Goal: Book appointment/travel/reservation

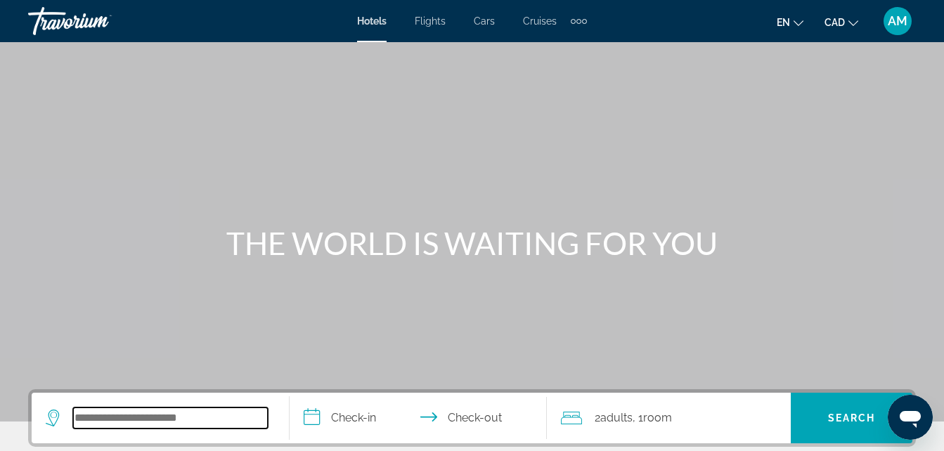
click at [110, 427] on input "Search hotel destination" at bounding box center [170, 418] width 195 height 21
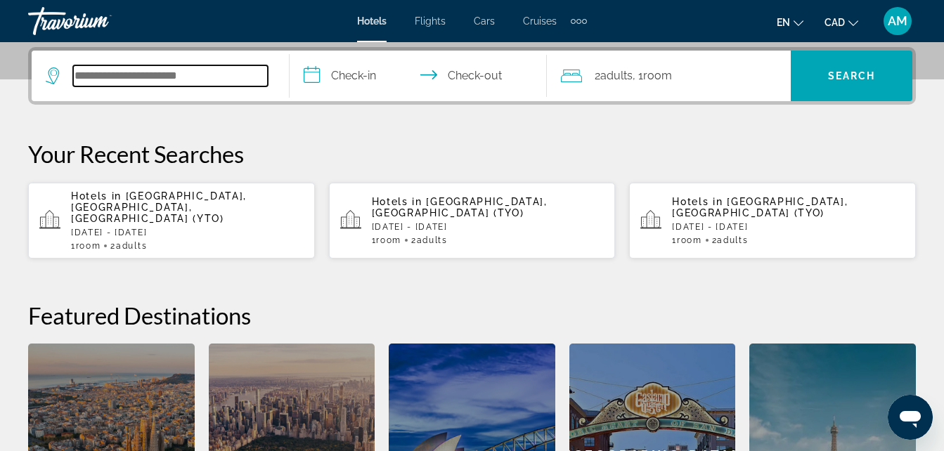
scroll to position [344, 0]
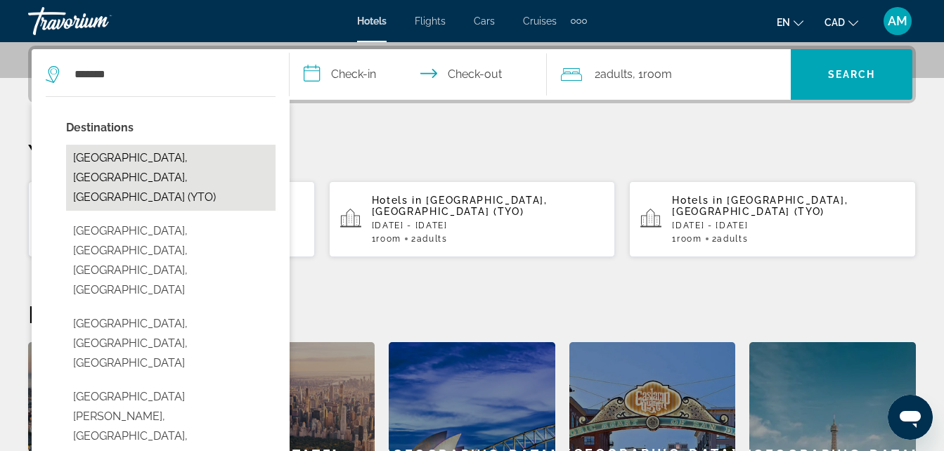
click at [176, 169] on button "Toronto, ON, Canada (YTO)" at bounding box center [170, 178] width 209 height 66
type input "**********"
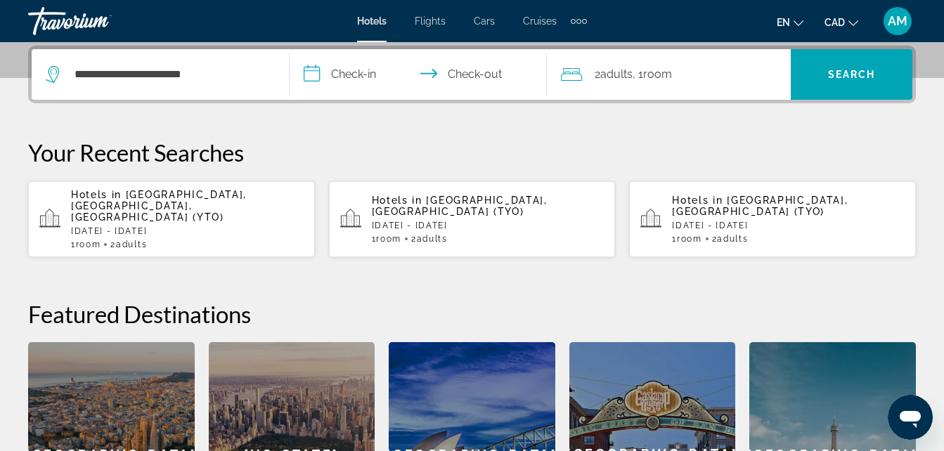
click at [337, 67] on input "**********" at bounding box center [422, 76] width 264 height 55
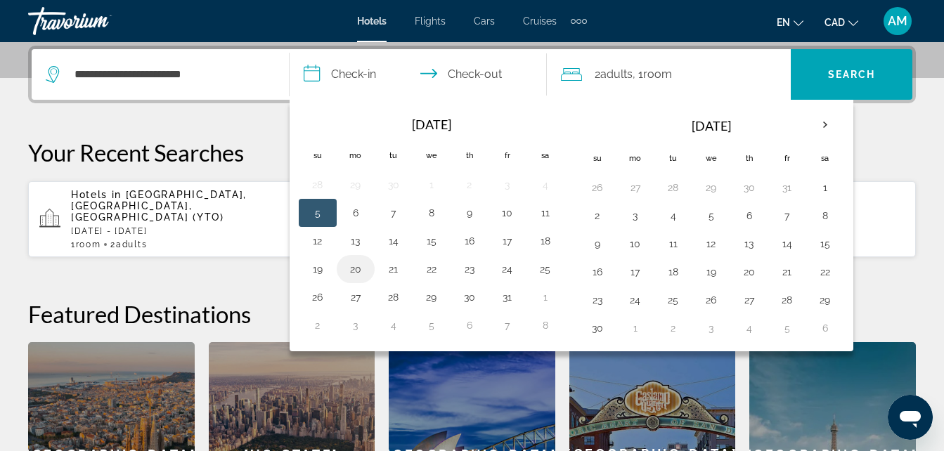
click at [356, 272] on button "20" at bounding box center [355, 269] width 22 height 20
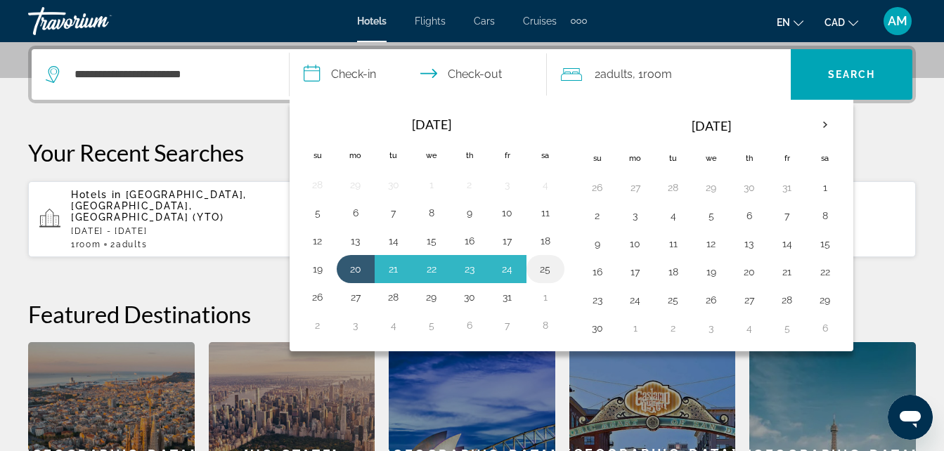
click at [547, 271] on button "25" at bounding box center [545, 269] width 22 height 20
type input "**********"
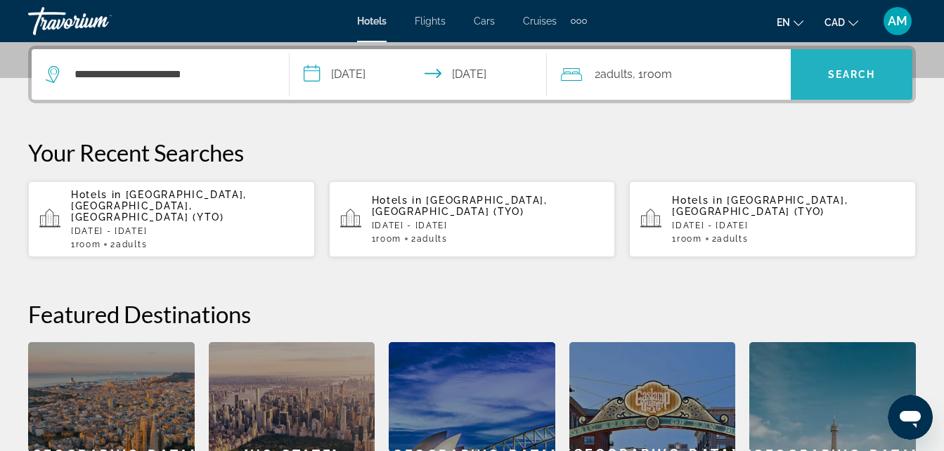
click at [842, 73] on span "Search" at bounding box center [852, 74] width 48 height 11
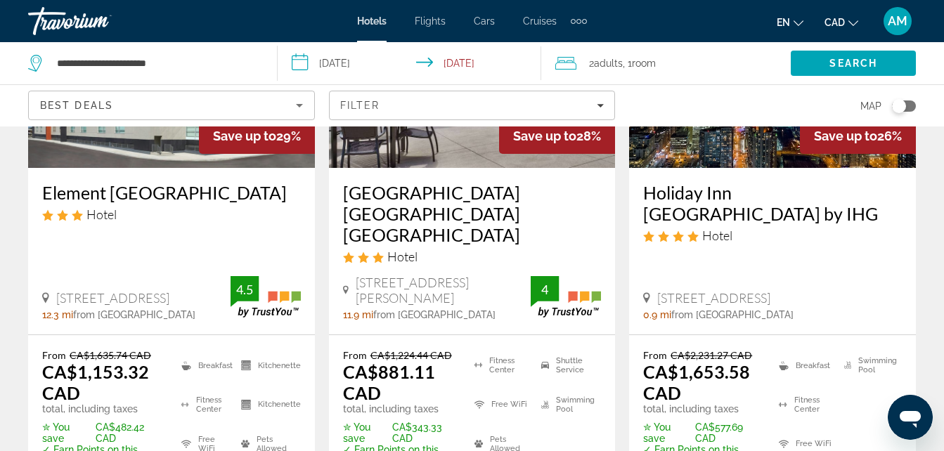
scroll to position [796, 0]
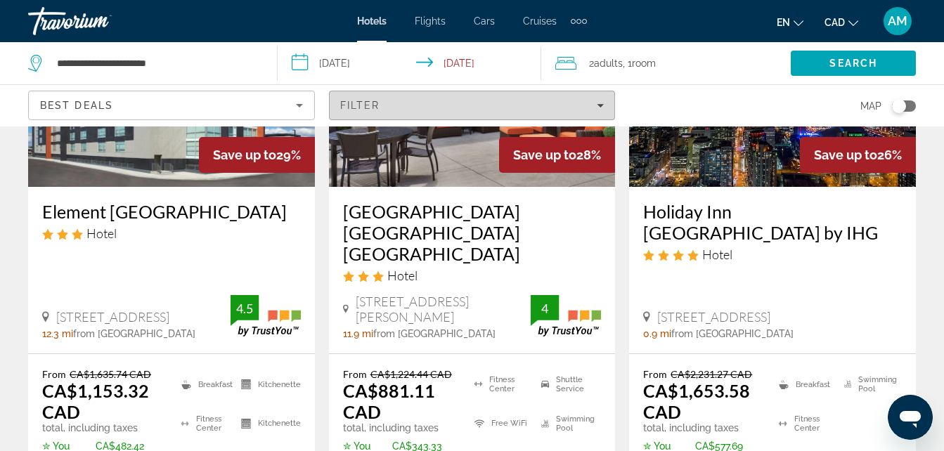
click at [595, 105] on div "Filter" at bounding box center [472, 105] width 264 height 11
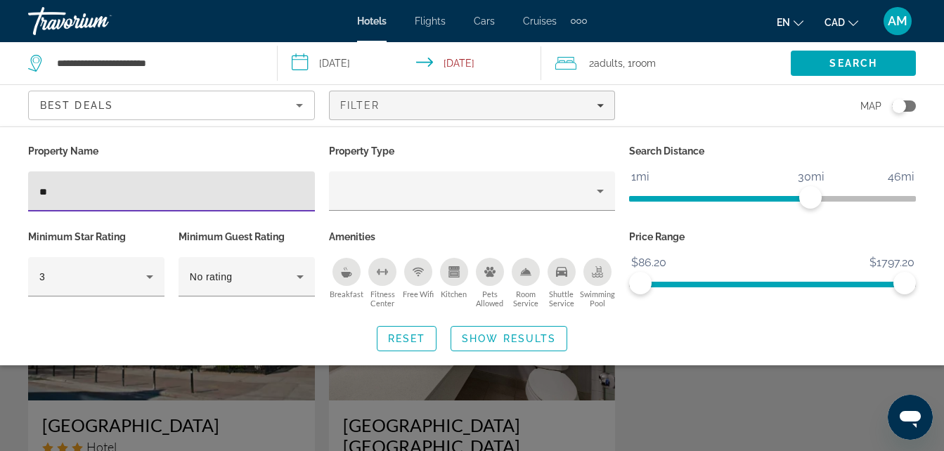
type input "*"
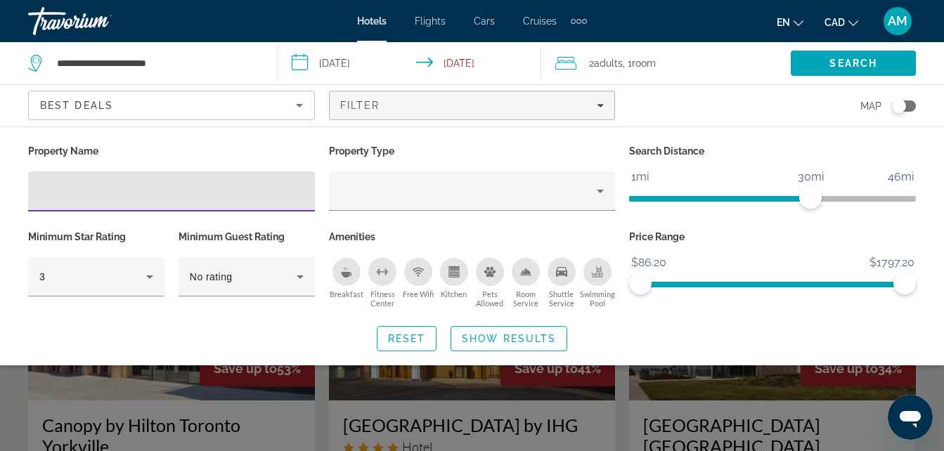
paste input "**********"
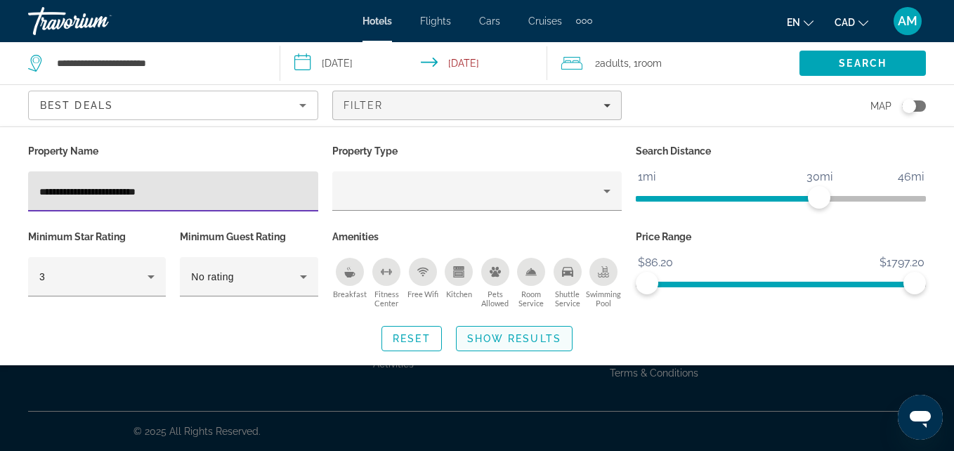
type input "**********"
click at [489, 336] on span "Show Results" at bounding box center [514, 338] width 94 height 11
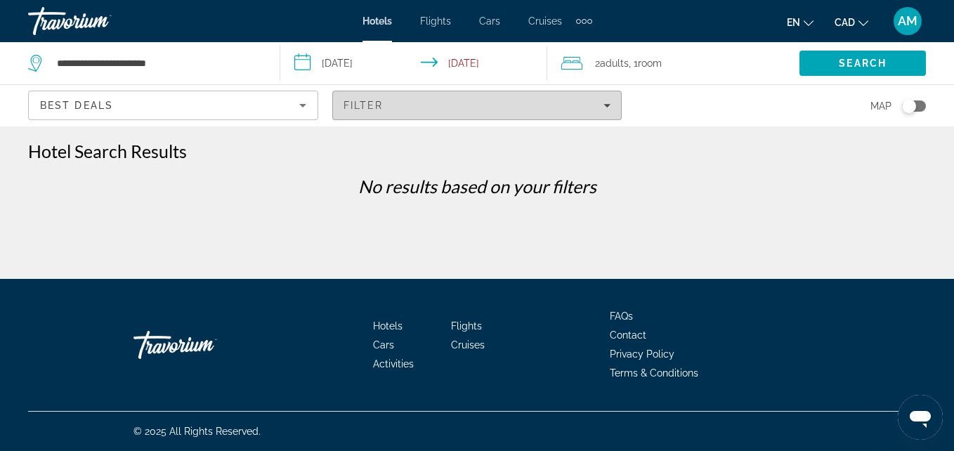
click at [365, 105] on span "Filter" at bounding box center [364, 105] width 40 height 11
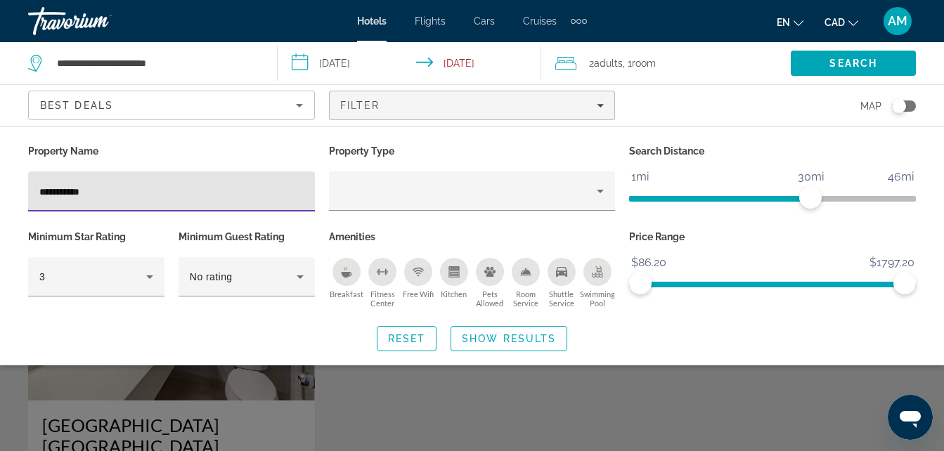
click at [46, 186] on input "**********" at bounding box center [171, 191] width 264 height 17
click at [77, 190] on input "**********" at bounding box center [171, 191] width 264 height 17
type input "**********"
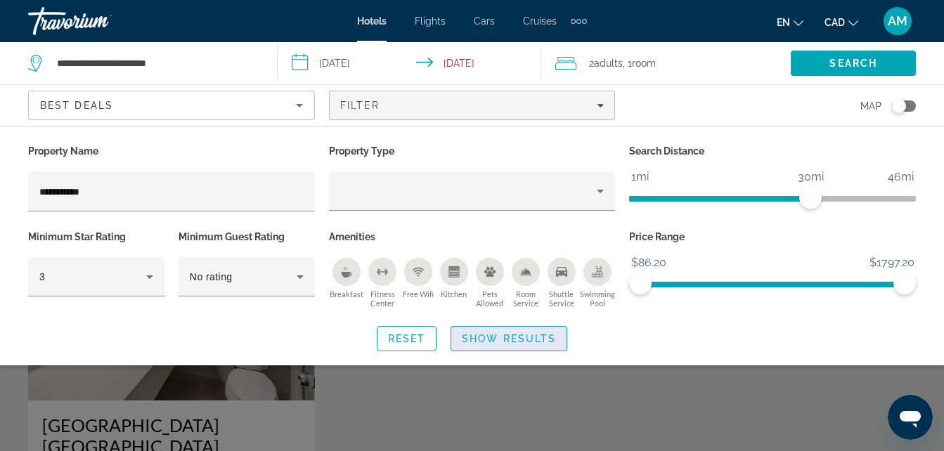
click at [479, 335] on span "Show Results" at bounding box center [509, 338] width 94 height 11
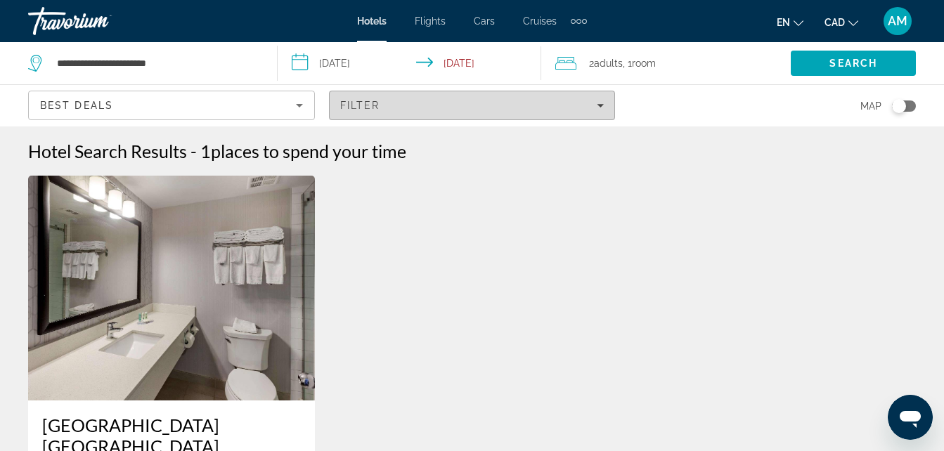
click at [587, 107] on div "Filter" at bounding box center [472, 105] width 264 height 11
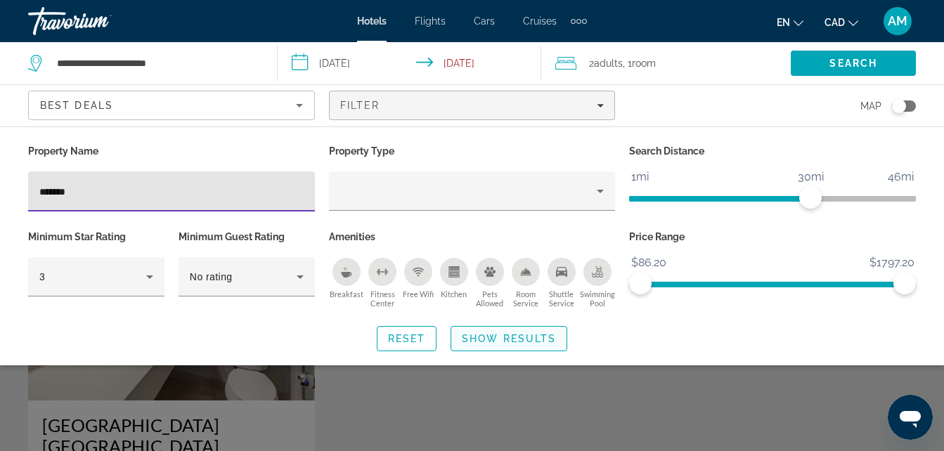
type input "*******"
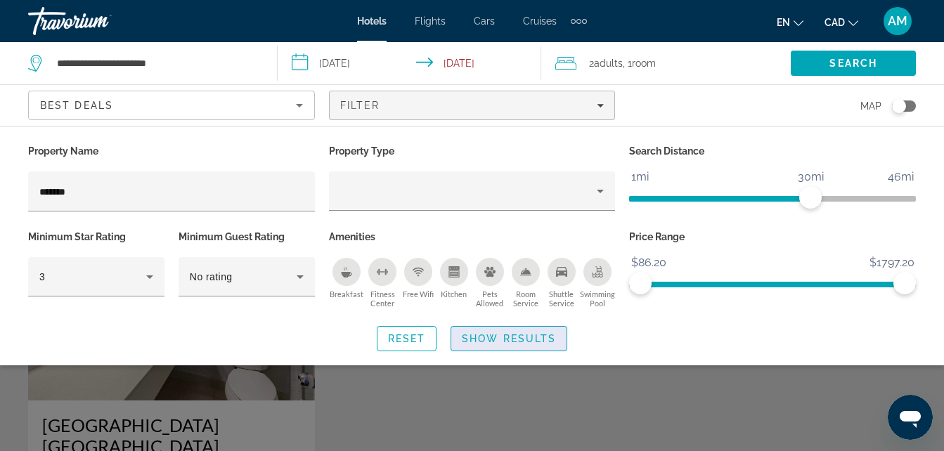
click at [504, 337] on span "Show Results" at bounding box center [509, 338] width 94 height 11
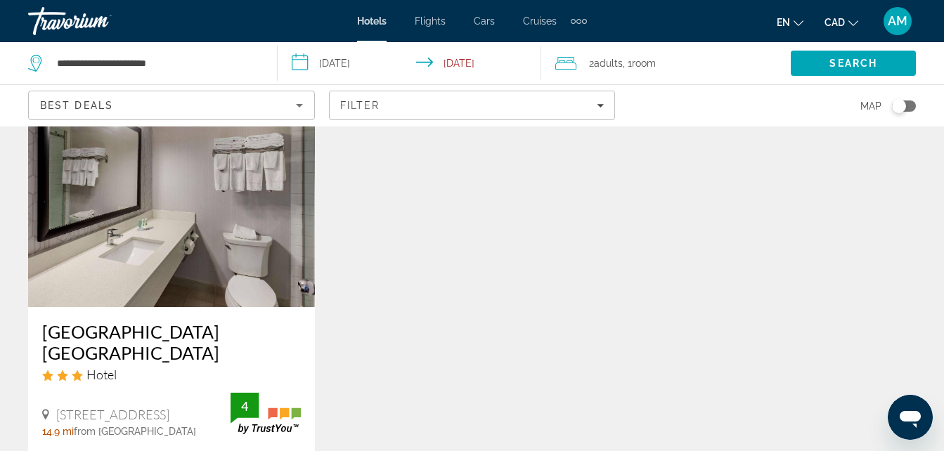
scroll to position [103, 0]
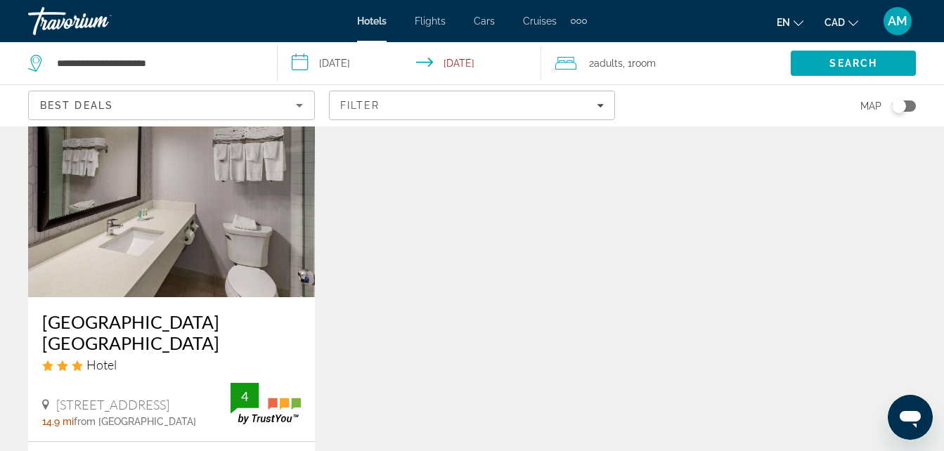
click at [108, 326] on h3 "Quality Inn Airport West Mississauga" at bounding box center [171, 332] width 259 height 42
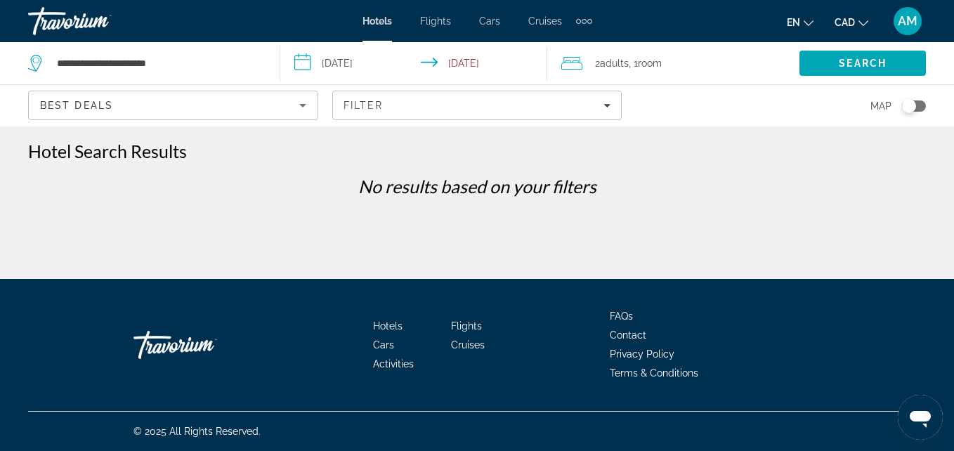
click at [628, 67] on span "Adults" at bounding box center [614, 63] width 29 height 11
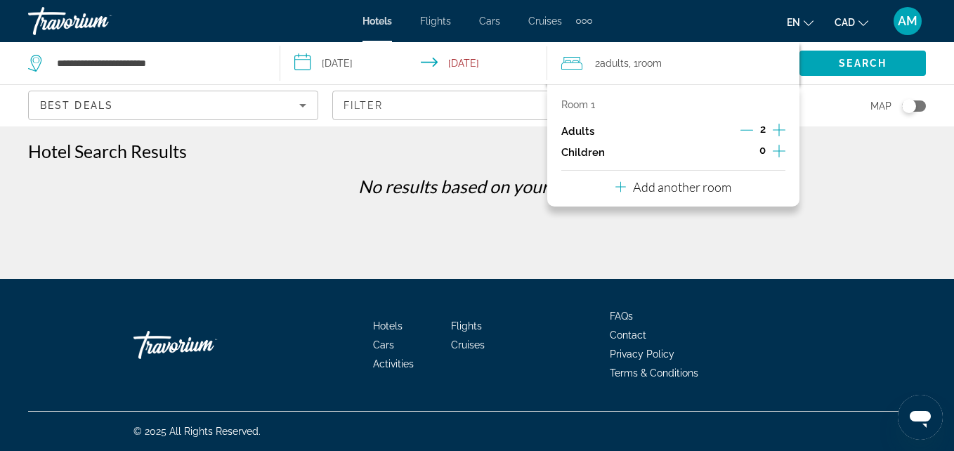
click at [721, 188] on p "Add another room" at bounding box center [682, 186] width 98 height 15
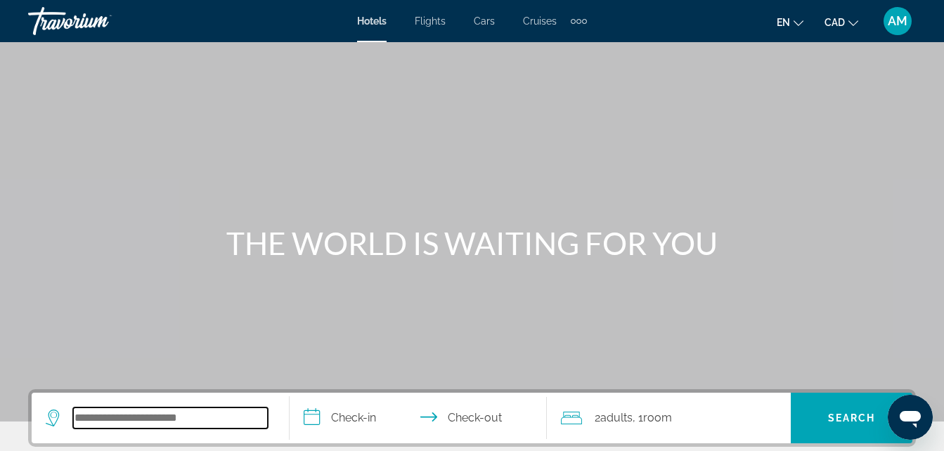
click at [157, 418] on input "Search hotel destination" at bounding box center [170, 418] width 195 height 21
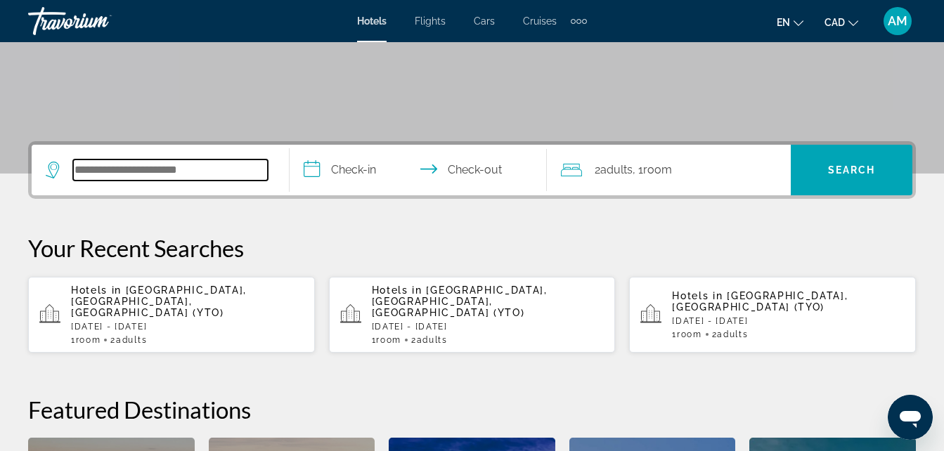
scroll to position [344, 0]
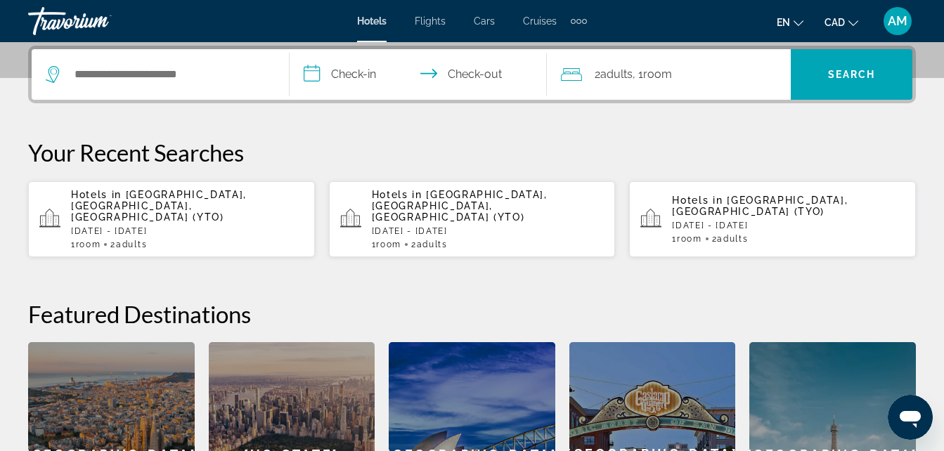
click at [179, 199] on span "[GEOGRAPHIC_DATA], [GEOGRAPHIC_DATA], [GEOGRAPHIC_DATA] (YTO)" at bounding box center [159, 206] width 176 height 34
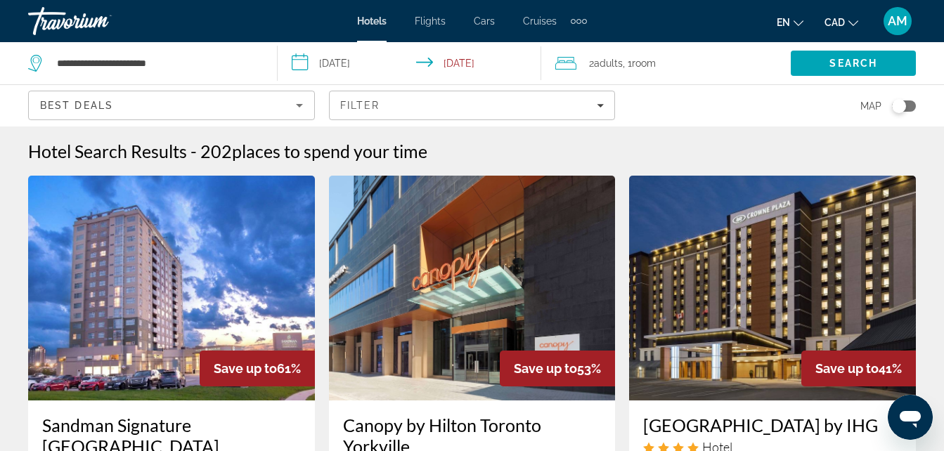
click at [663, 70] on div "2 Adult Adults , 1 Room rooms" at bounding box center [672, 63] width 235 height 20
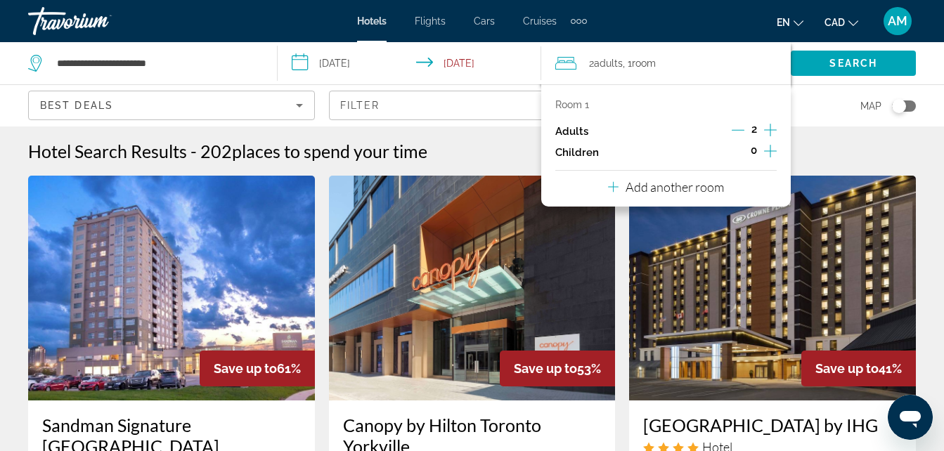
click at [659, 188] on p "Add another room" at bounding box center [674, 186] width 98 height 15
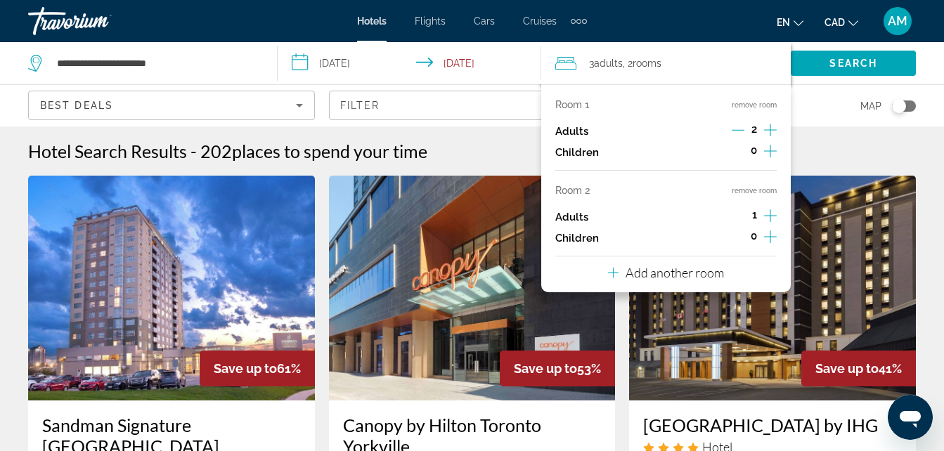
click at [771, 214] on icon "Increment adults" at bounding box center [770, 215] width 13 height 17
click at [706, 275] on p "Add another room" at bounding box center [674, 272] width 98 height 15
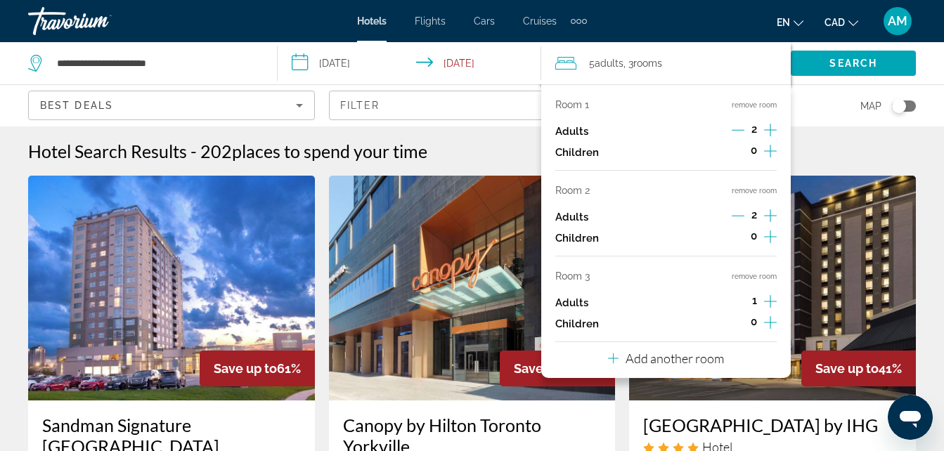
click at [772, 301] on icon "Increment adults" at bounding box center [770, 301] width 13 height 13
click at [703, 358] on p "Add another room" at bounding box center [674, 358] width 98 height 15
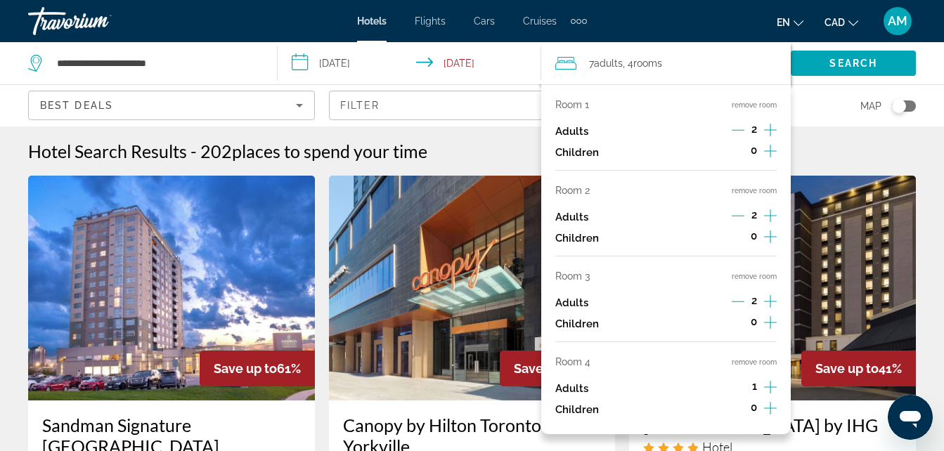
click at [774, 387] on icon "Increment adults" at bounding box center [770, 387] width 13 height 17
click at [828, 62] on span "Search" at bounding box center [853, 63] width 125 height 34
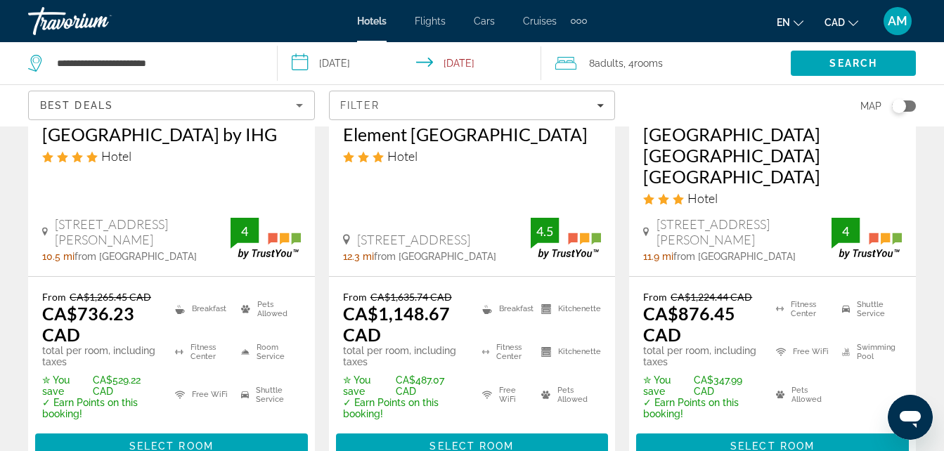
scroll to position [309, 0]
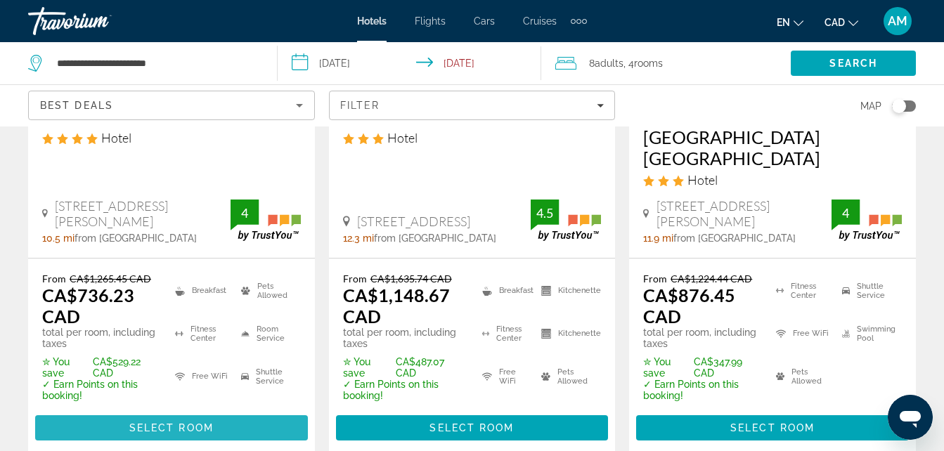
click at [253, 411] on span "Main content" at bounding box center [171, 428] width 273 height 34
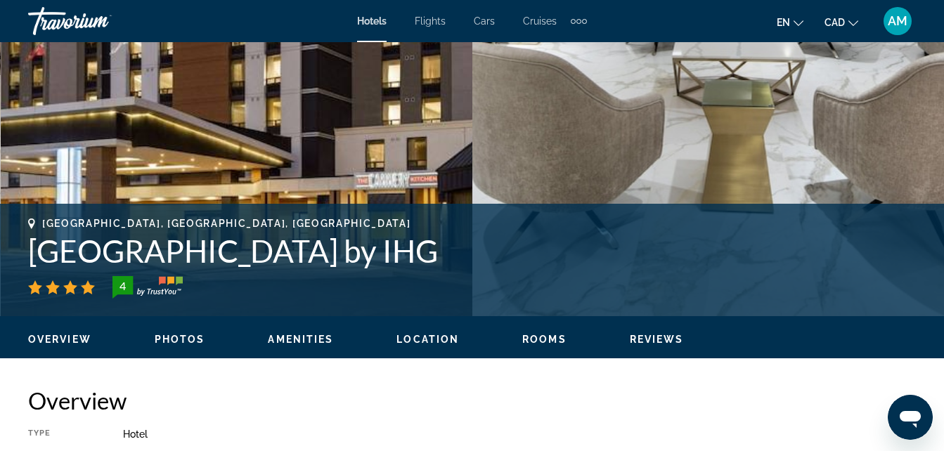
scroll to position [375, 0]
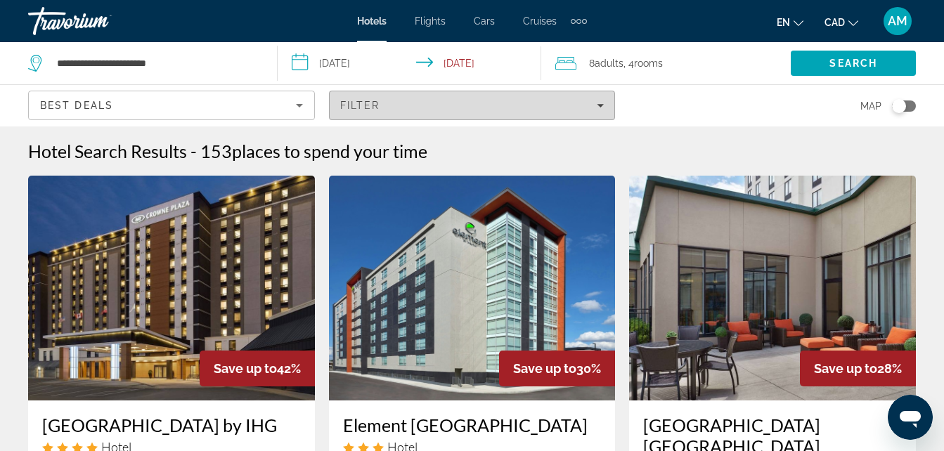
click at [360, 101] on span "Filter" at bounding box center [360, 105] width 40 height 11
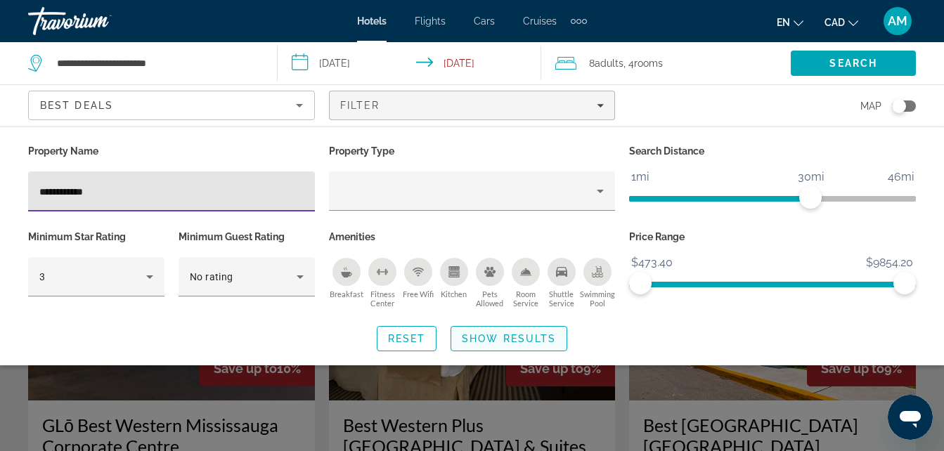
type input "**********"
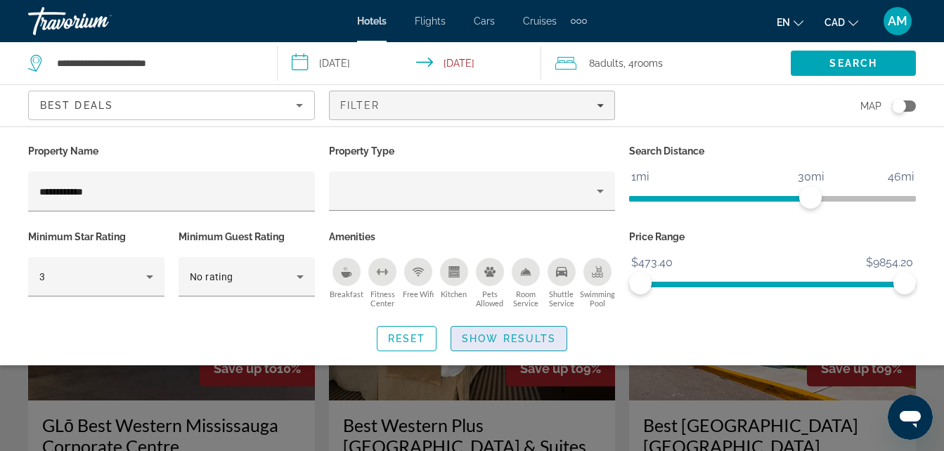
click at [500, 342] on span "Show Results" at bounding box center [509, 338] width 94 height 11
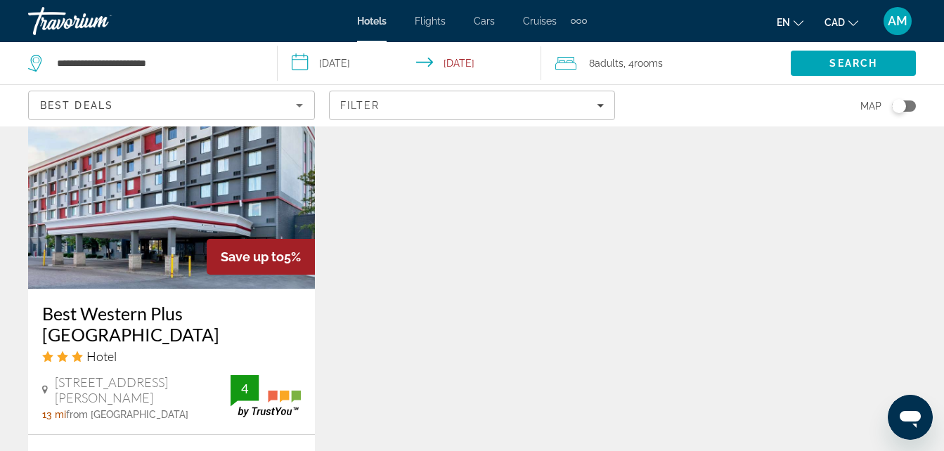
scroll to position [1349, 0]
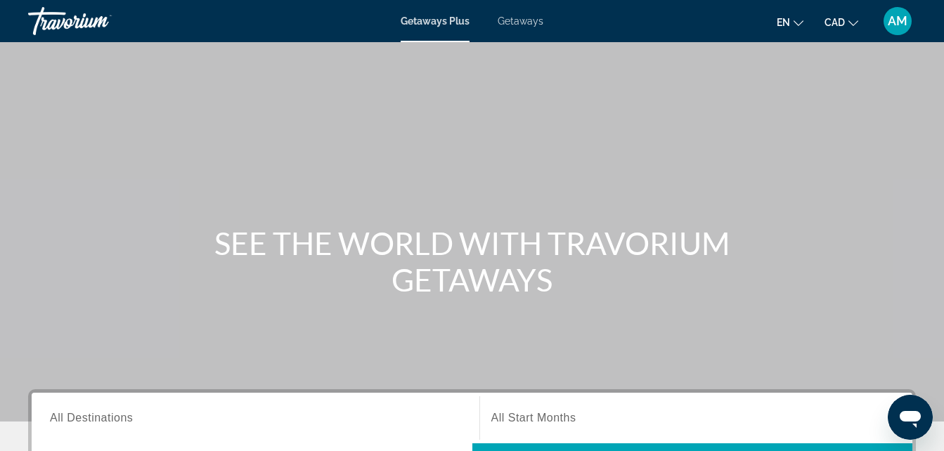
click at [126, 415] on span "All Destinations" at bounding box center [91, 418] width 83 height 12
click at [126, 415] on input "Destination All Destinations" at bounding box center [255, 418] width 411 height 17
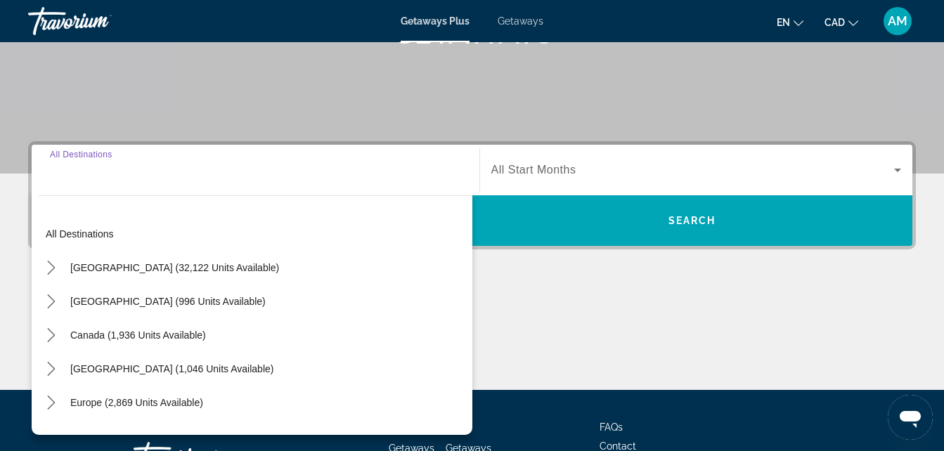
scroll to position [344, 0]
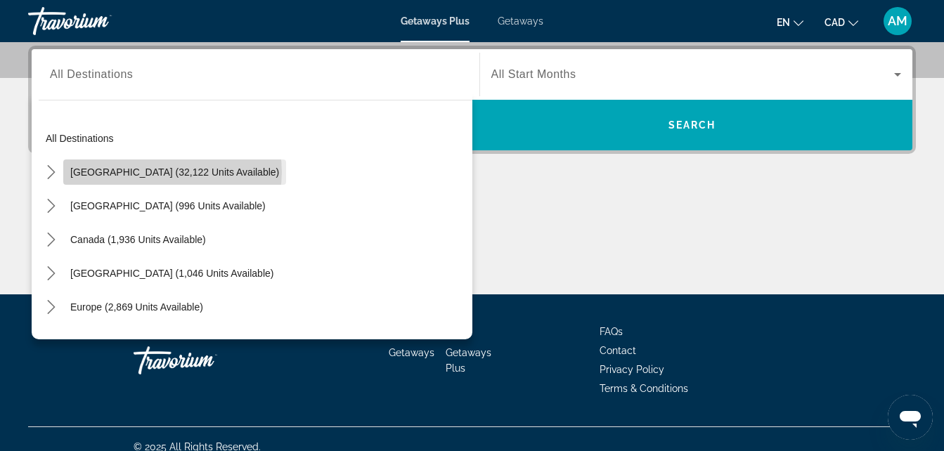
click at [172, 172] on span "United States (32,122 units available)" at bounding box center [174, 172] width 209 height 11
type input "**********"
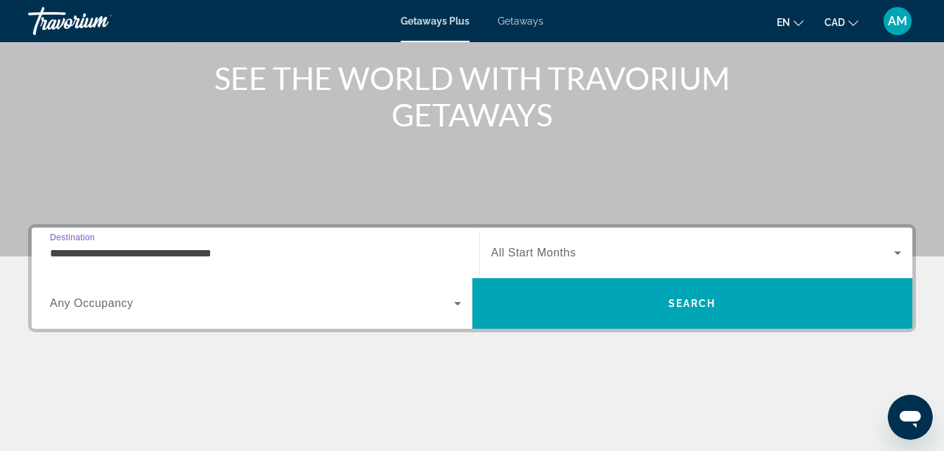
scroll to position [148, 0]
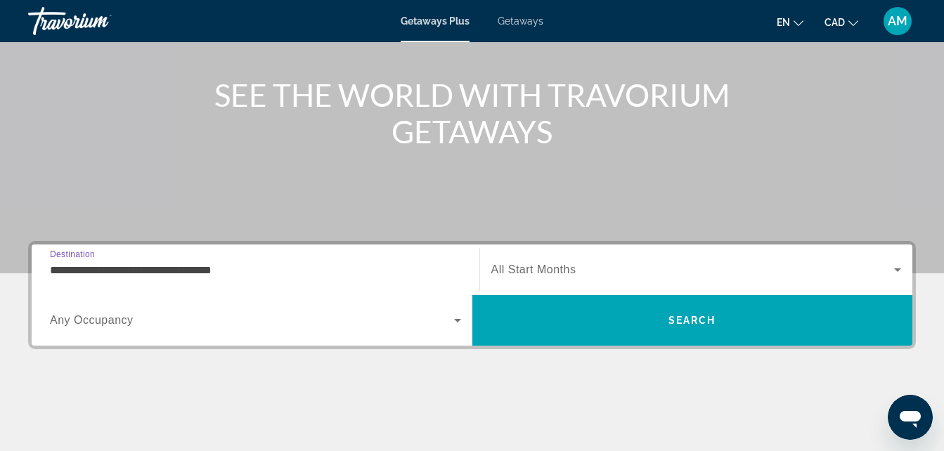
click at [299, 328] on span "Search widget" at bounding box center [252, 320] width 404 height 17
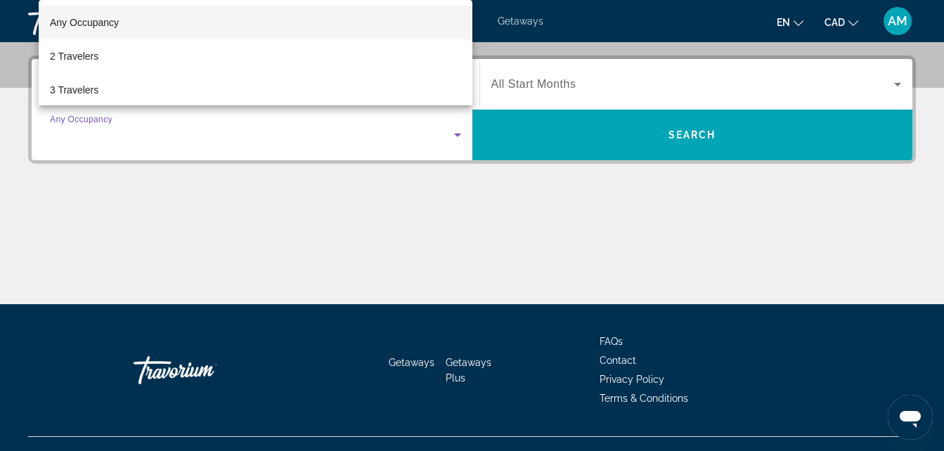
scroll to position [344, 0]
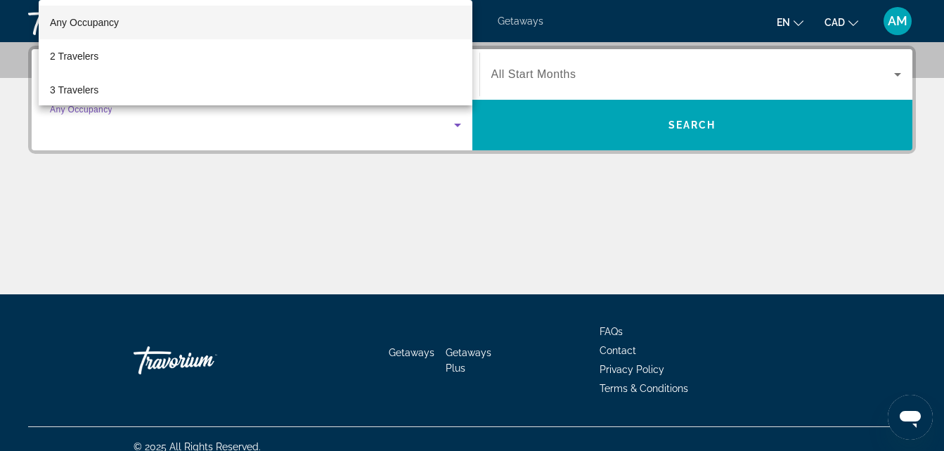
click at [250, 22] on mat-option "Any Occupancy" at bounding box center [256, 23] width 434 height 34
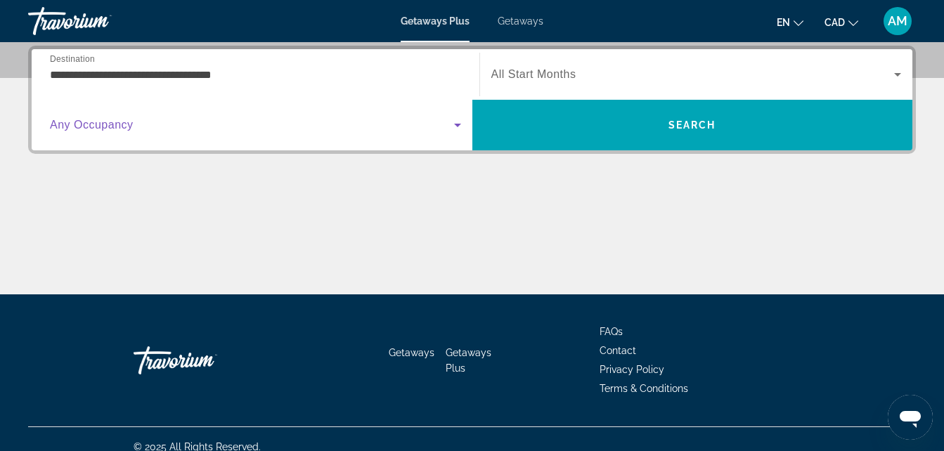
click at [446, 70] on input "**********" at bounding box center [255, 75] width 411 height 17
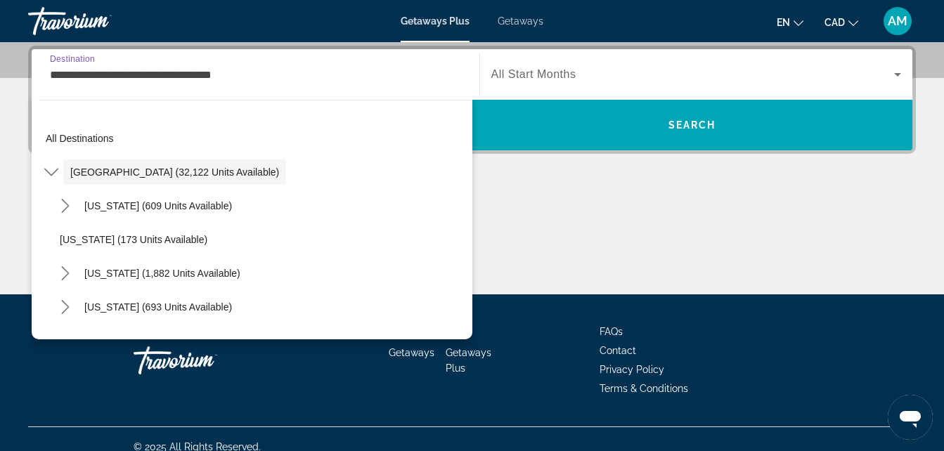
scroll to position [290, 0]
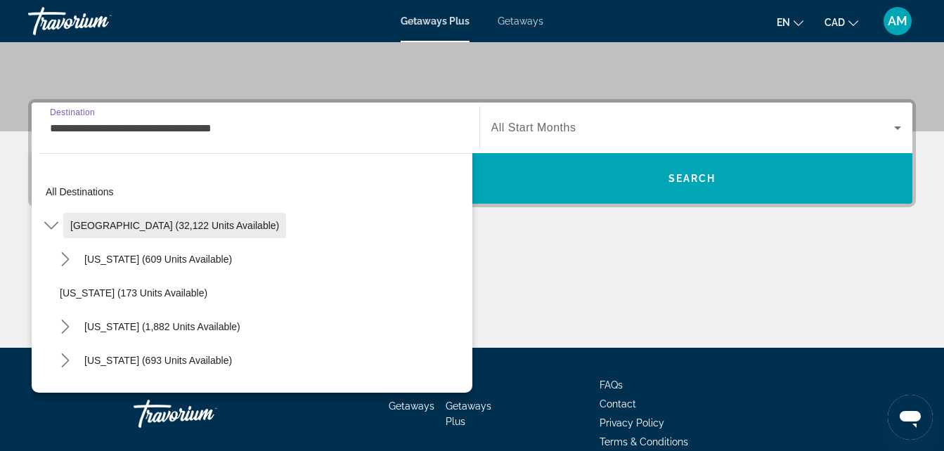
click at [221, 225] on span "United States (32,122 units available)" at bounding box center [174, 225] width 209 height 11
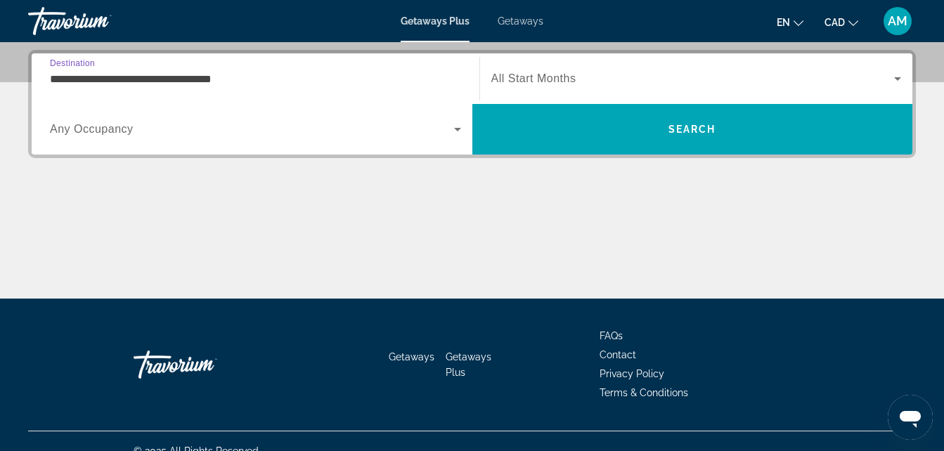
scroll to position [344, 0]
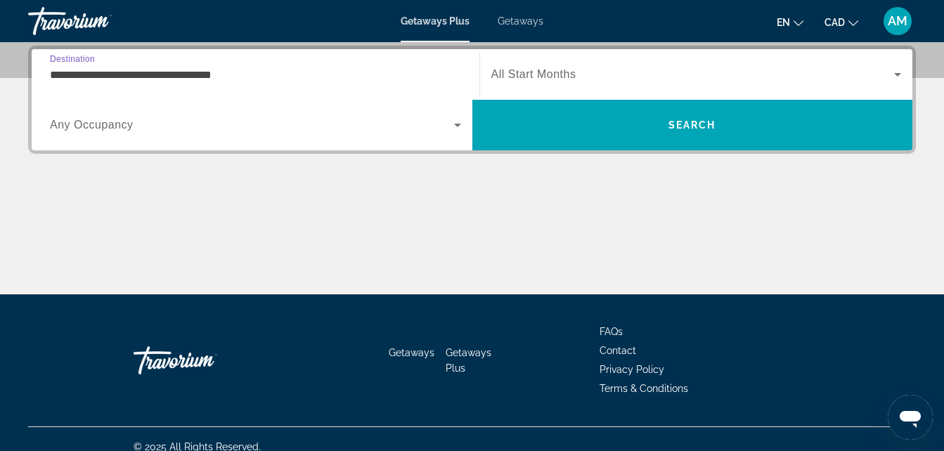
click at [289, 123] on span "Search widget" at bounding box center [252, 125] width 404 height 17
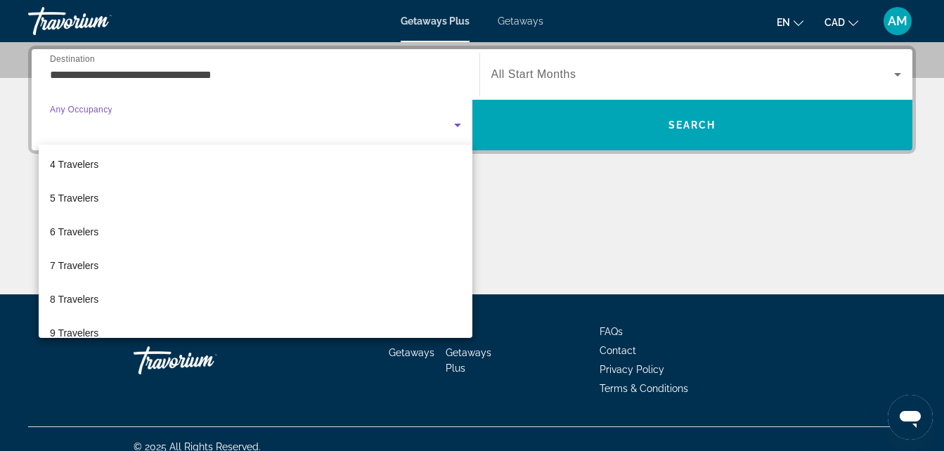
scroll to position [70, 0]
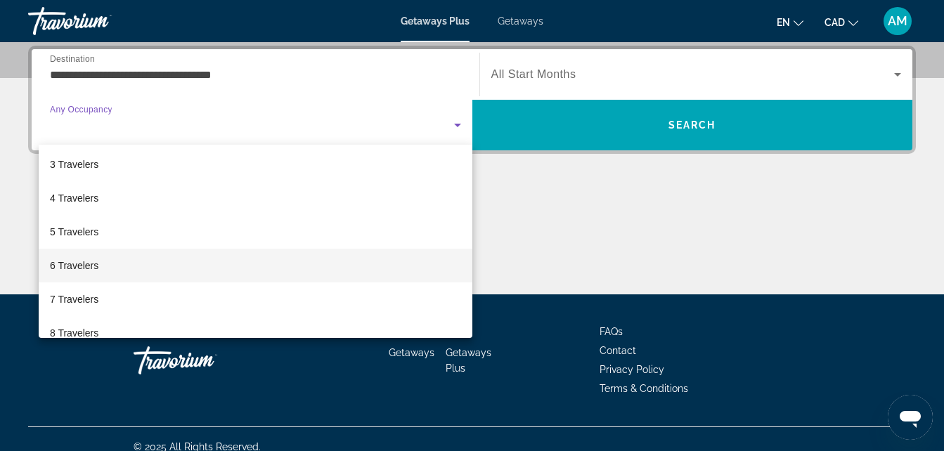
click at [99, 260] on mat-option "6 Travelers" at bounding box center [256, 266] width 434 height 34
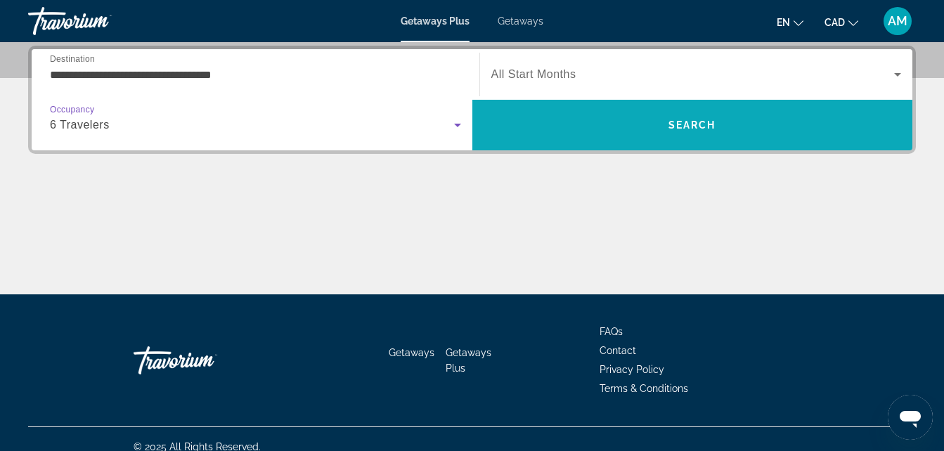
click at [617, 121] on span "Search" at bounding box center [692, 125] width 441 height 34
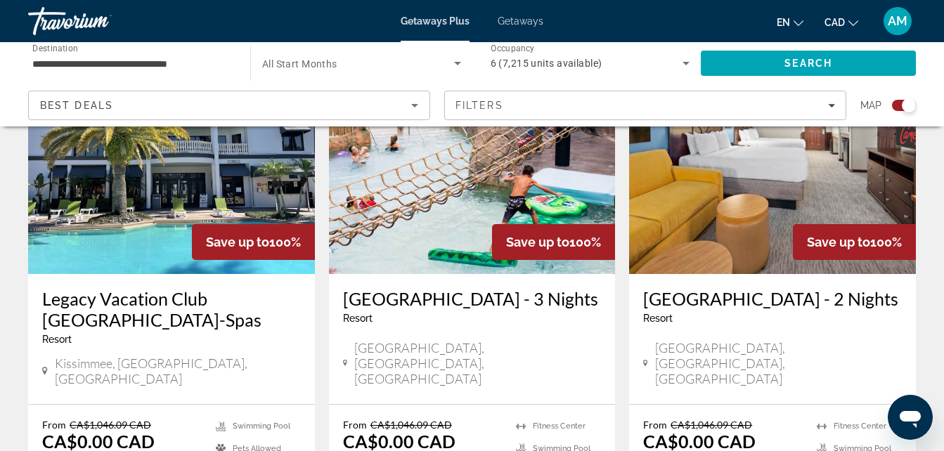
scroll to position [632, 0]
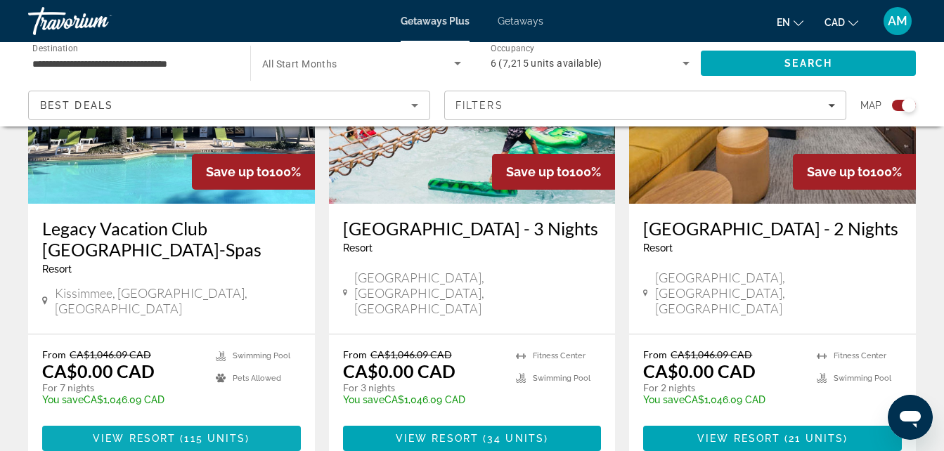
click at [154, 433] on span "View Resort" at bounding box center [134, 438] width 83 height 11
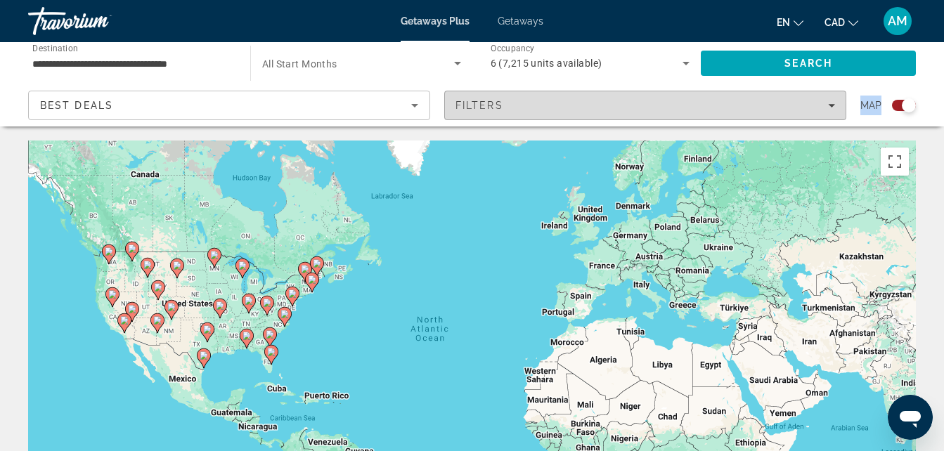
click at [507, 106] on div "Filters" at bounding box center [644, 105] width 379 height 11
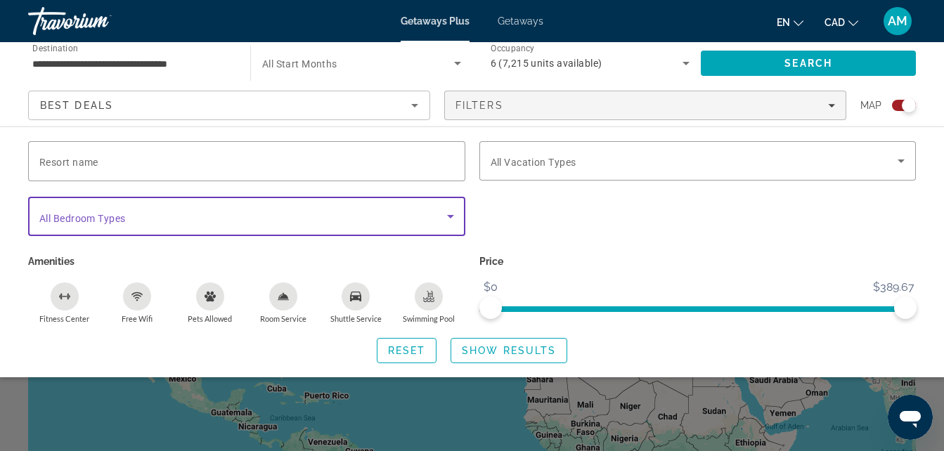
click at [335, 215] on span "Search widget" at bounding box center [243, 216] width 408 height 17
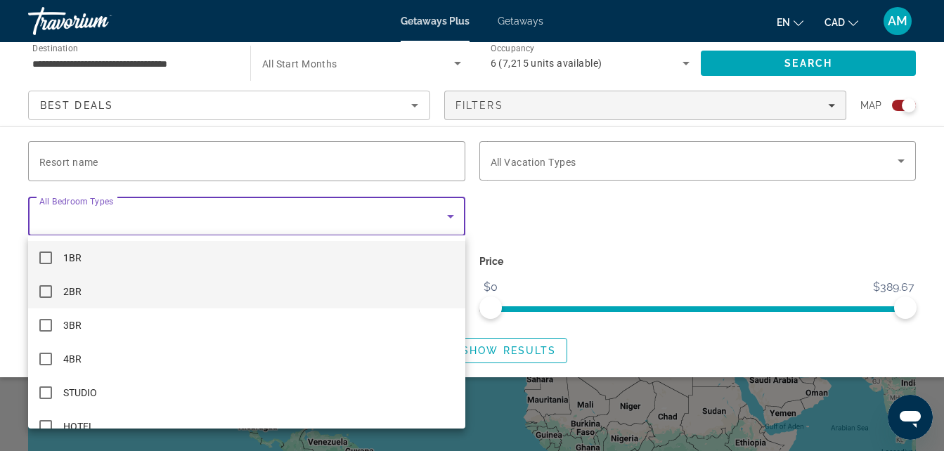
click at [43, 286] on mat-pseudo-checkbox at bounding box center [45, 291] width 13 height 13
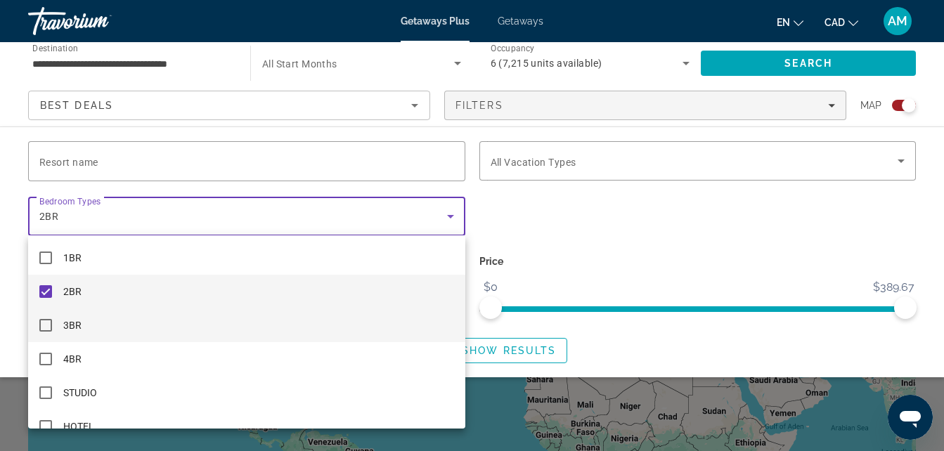
click at [41, 323] on mat-pseudo-checkbox at bounding box center [45, 325] width 13 height 13
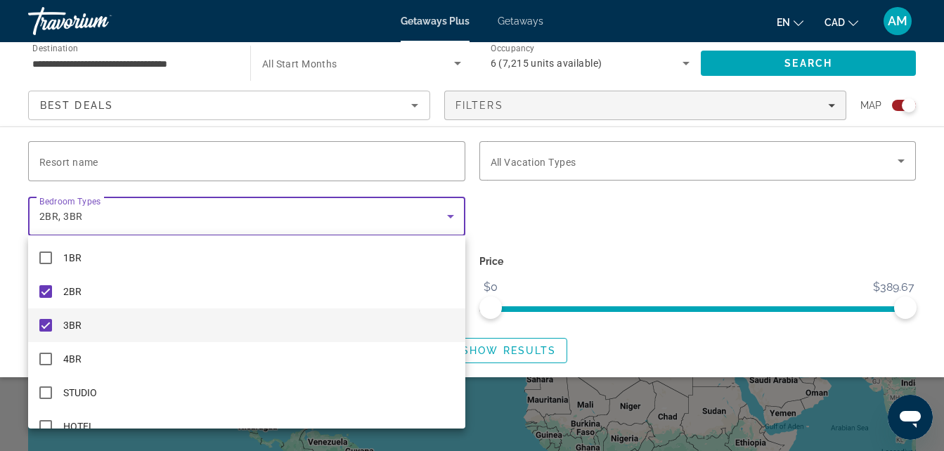
click at [512, 347] on div at bounding box center [472, 225] width 944 height 451
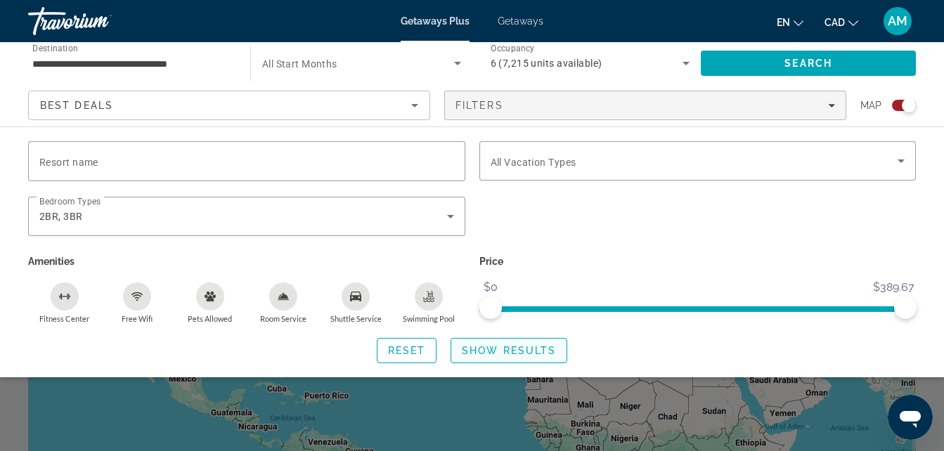
click at [505, 349] on span "Show Results" at bounding box center [509, 350] width 94 height 11
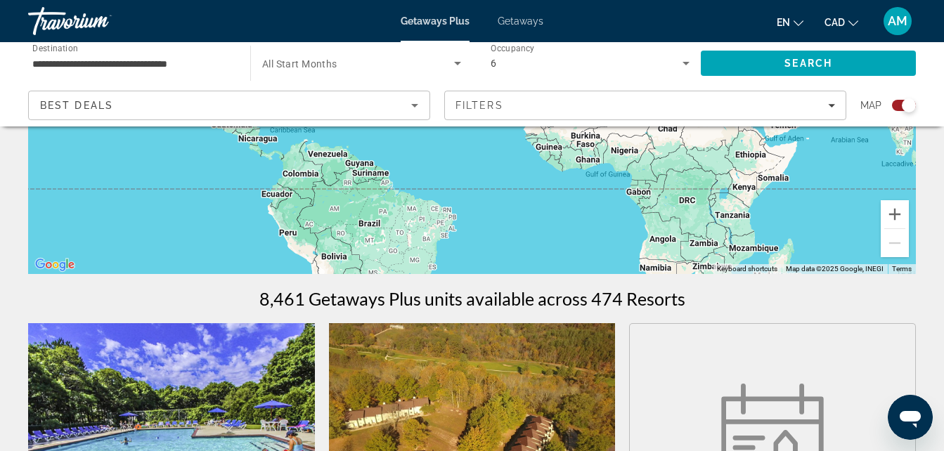
scroll to position [281, 0]
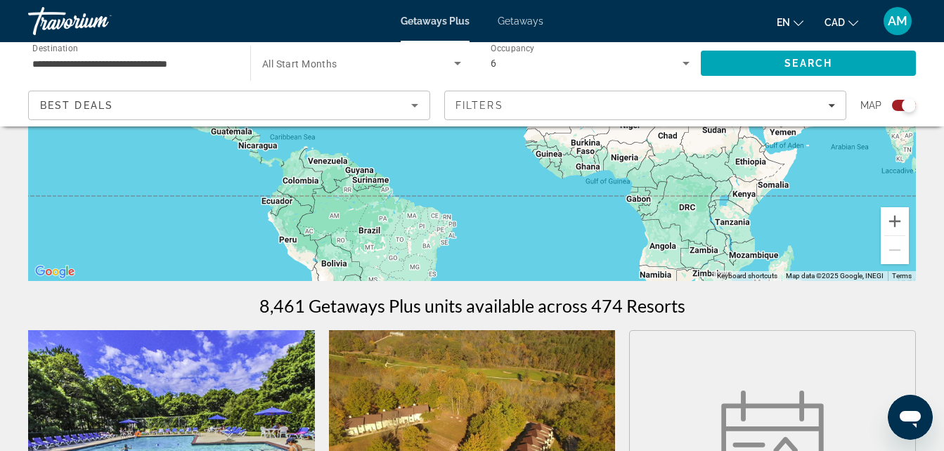
click at [226, 64] on input "**********" at bounding box center [132, 64] width 200 height 17
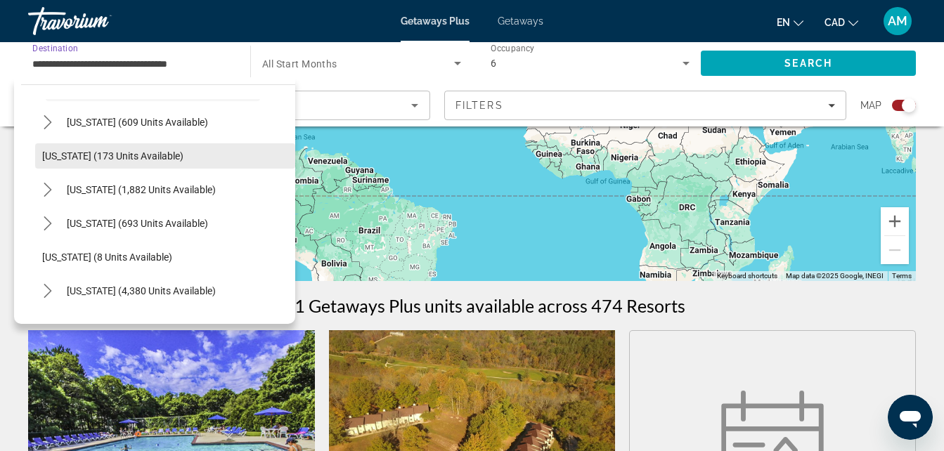
scroll to position [141, 0]
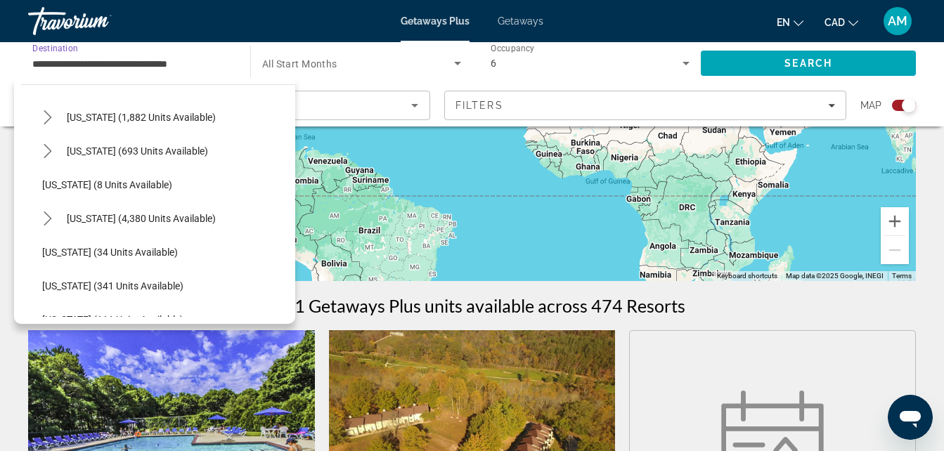
click at [188, 214] on span "Florida (4,380 units available)" at bounding box center [141, 218] width 149 height 11
type input "**********"
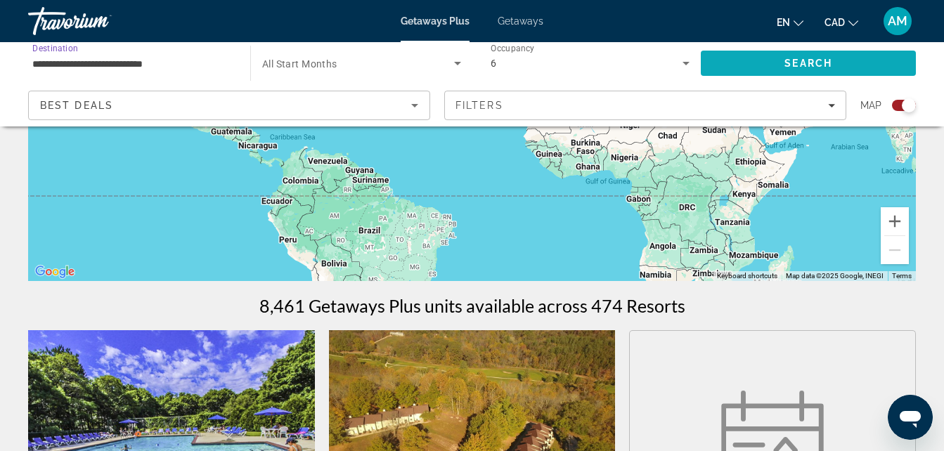
click at [784, 65] on span "Search" at bounding box center [808, 63] width 48 height 11
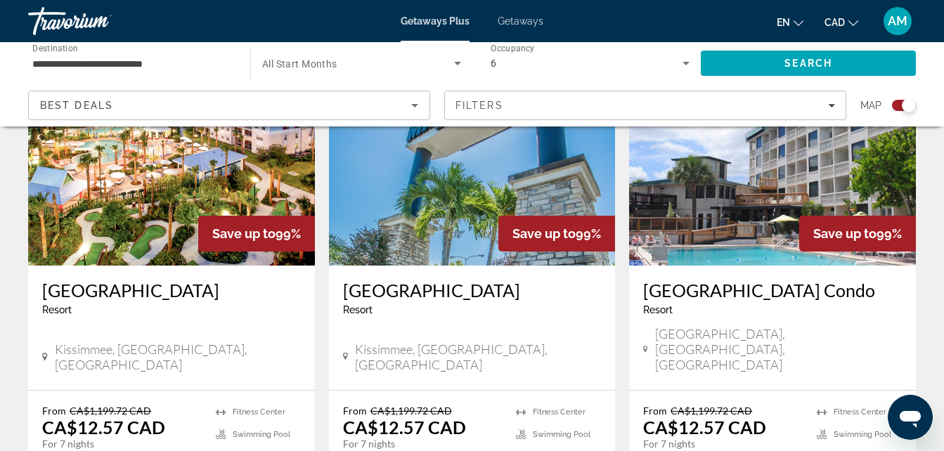
scroll to position [1124, 0]
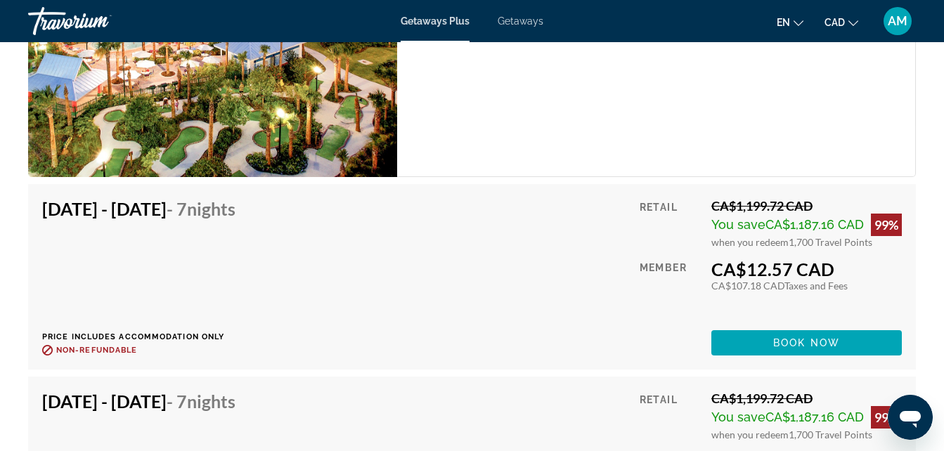
scroll to position [2741, 0]
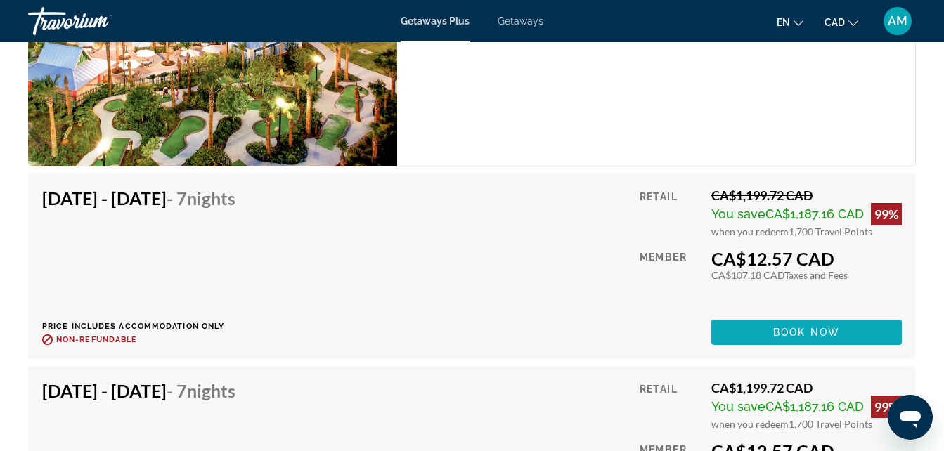
click at [804, 337] on span "Book now" at bounding box center [806, 332] width 67 height 11
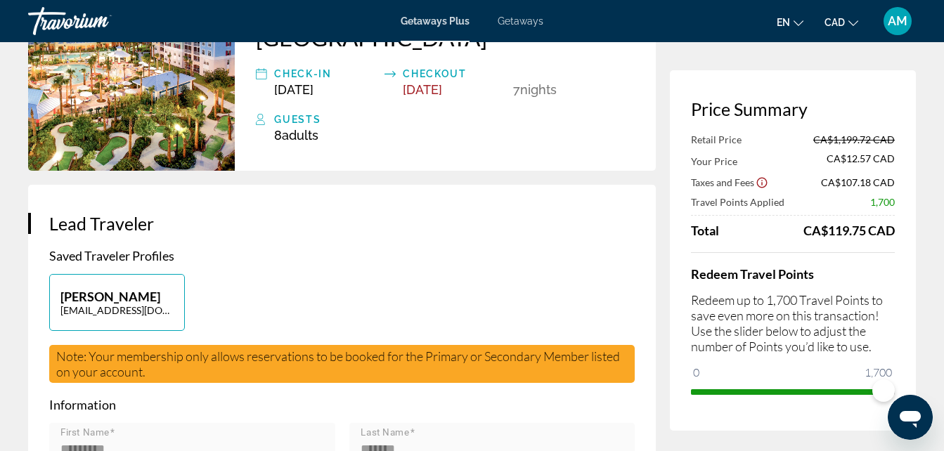
scroll to position [141, 0]
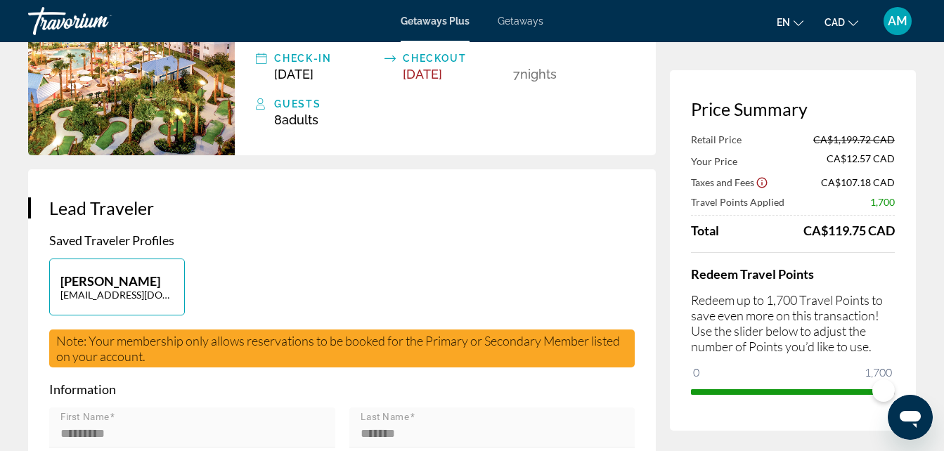
drag, startPoint x: 885, startPoint y: 394, endPoint x: 769, endPoint y: 381, distance: 116.6
click at [769, 381] on span "ngx-slider" at bounding box center [769, 390] width 22 height 22
drag, startPoint x: 771, startPoint y: 391, endPoint x: 809, endPoint y: 395, distance: 38.2
click at [809, 395] on span "ngx-slider" at bounding box center [808, 390] width 22 height 22
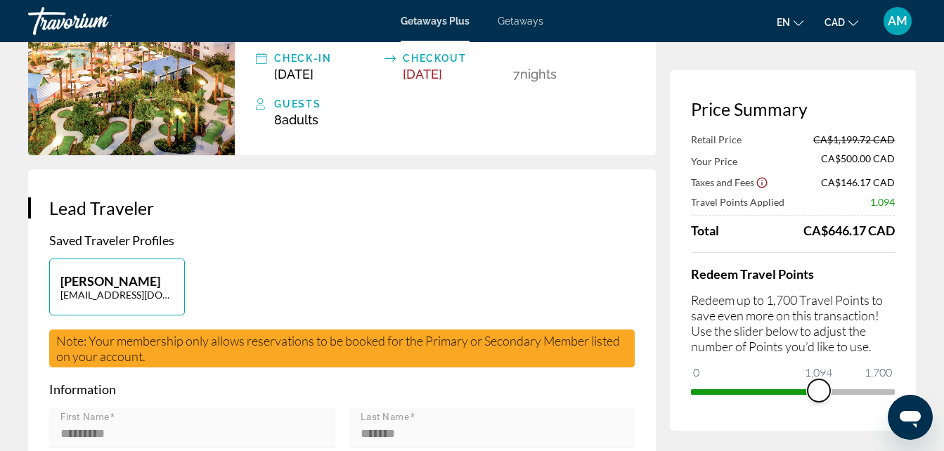
drag, startPoint x: 807, startPoint y: 395, endPoint x: 819, endPoint y: 398, distance: 11.6
click at [819, 398] on span "ngx-slider" at bounding box center [818, 390] width 22 height 22
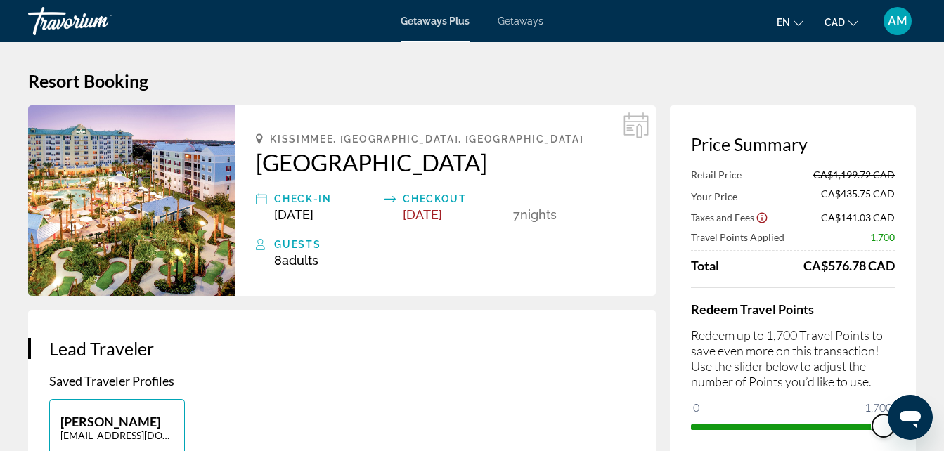
drag, startPoint x: 813, startPoint y: 424, endPoint x: 33, endPoint y: 42, distance: 868.7
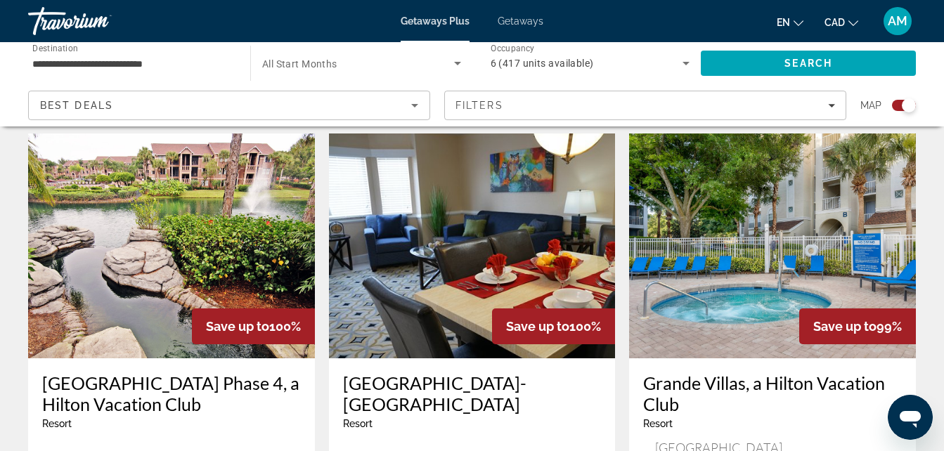
scroll to position [562, 0]
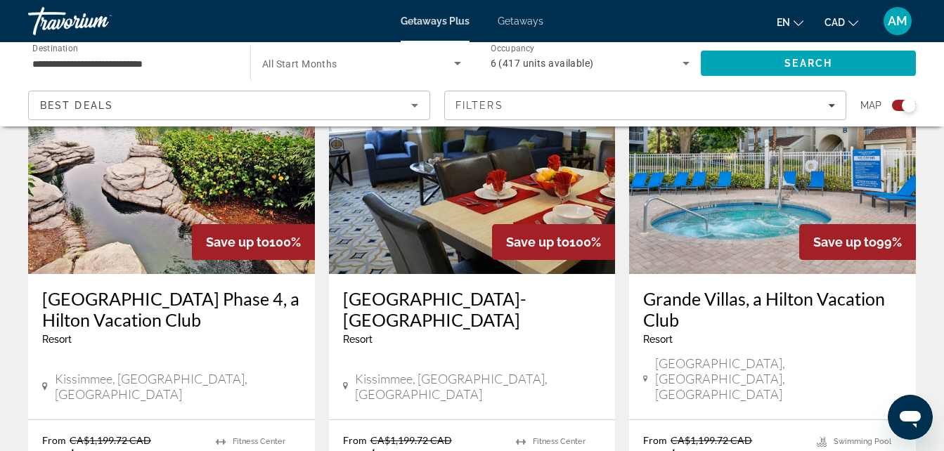
click at [486, 297] on h3 "Silver Lake Resort-Silver Points" at bounding box center [472, 309] width 259 height 42
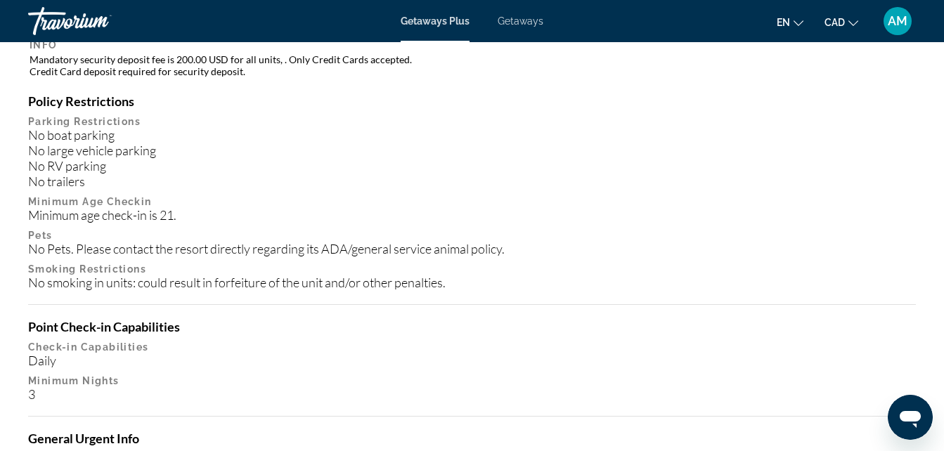
scroll to position [1687, 0]
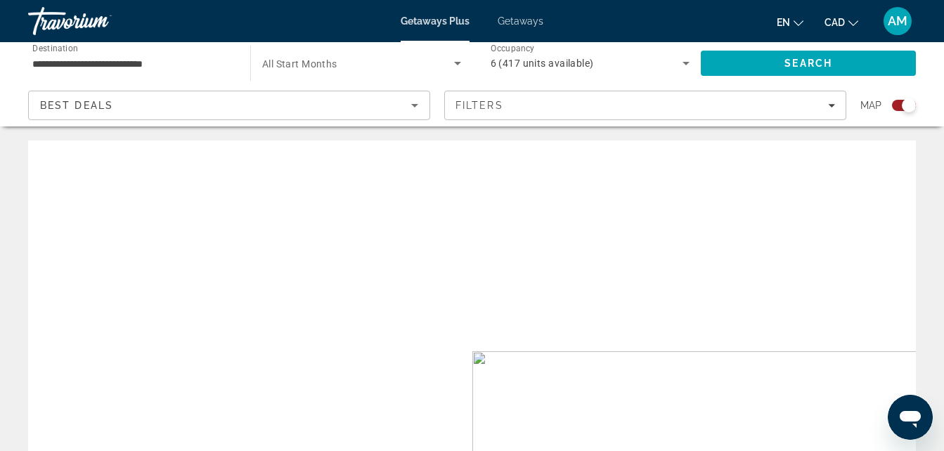
drag, startPoint x: 951, startPoint y: 46, endPoint x: 855, endPoint y: 13, distance: 102.0
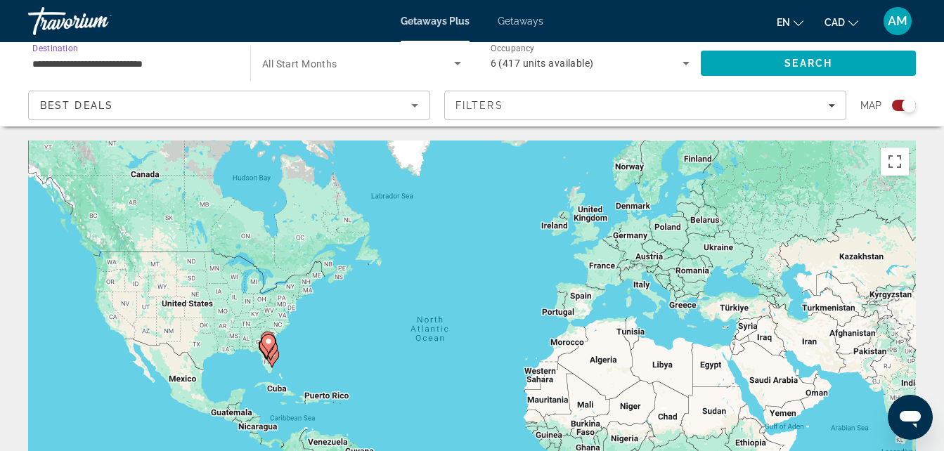
click at [174, 56] on input "**********" at bounding box center [132, 64] width 200 height 17
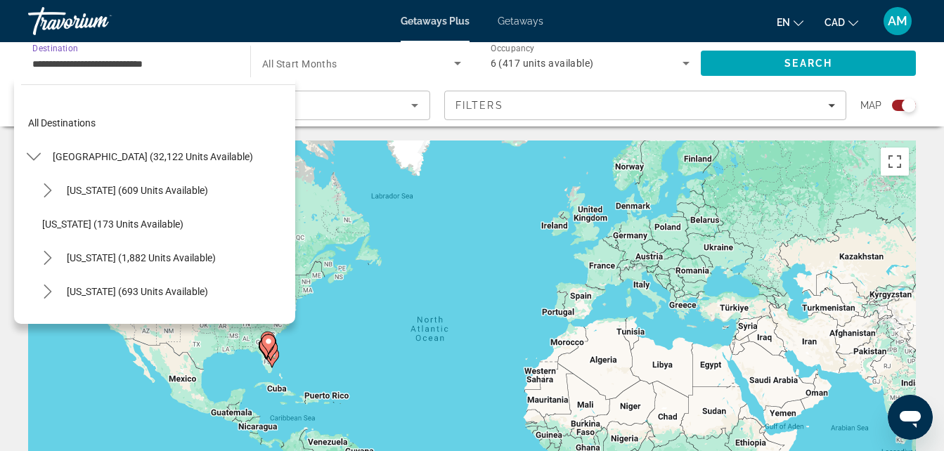
scroll to position [151, 0]
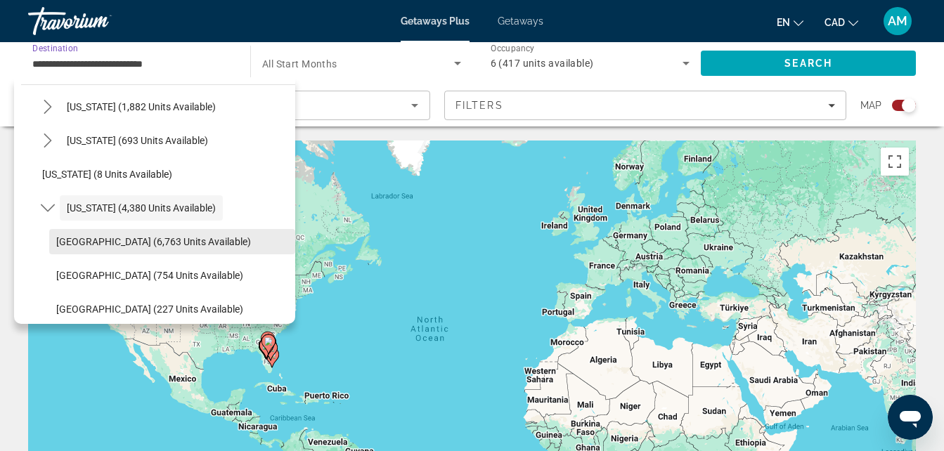
click at [174, 238] on span "Orlando & Disney Area (6,763 units available)" at bounding box center [153, 241] width 195 height 11
type input "**********"
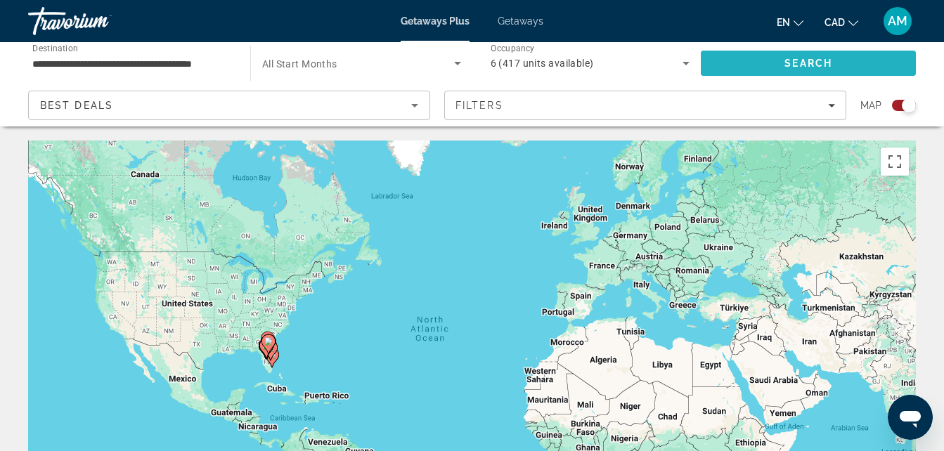
click at [798, 60] on span "Search" at bounding box center [808, 63] width 48 height 11
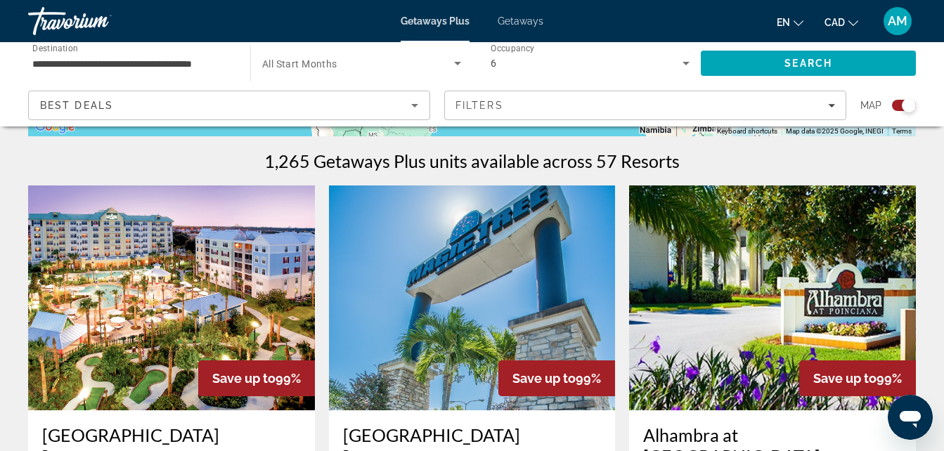
scroll to position [141, 0]
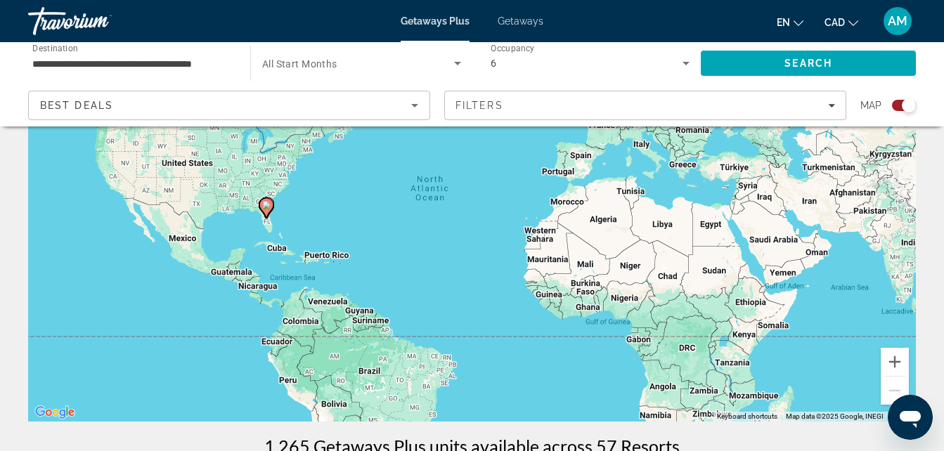
click at [518, 18] on span "Getaways" at bounding box center [521, 20] width 46 height 11
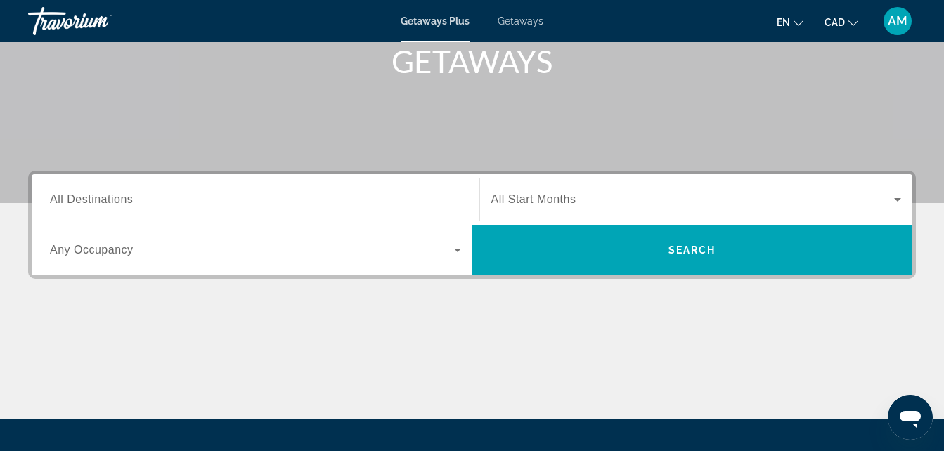
click at [102, 203] on span "All Destinations" at bounding box center [91, 199] width 83 height 12
click at [102, 203] on input "Destination All Destinations" at bounding box center [255, 200] width 411 height 17
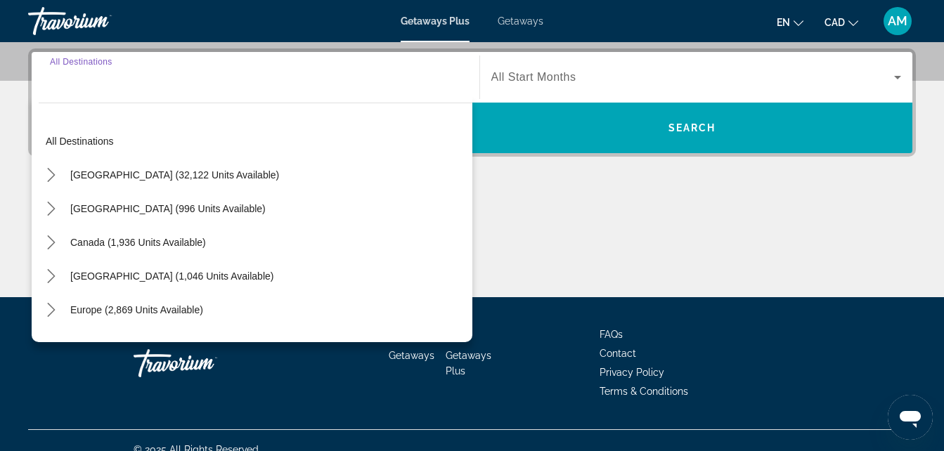
scroll to position [344, 0]
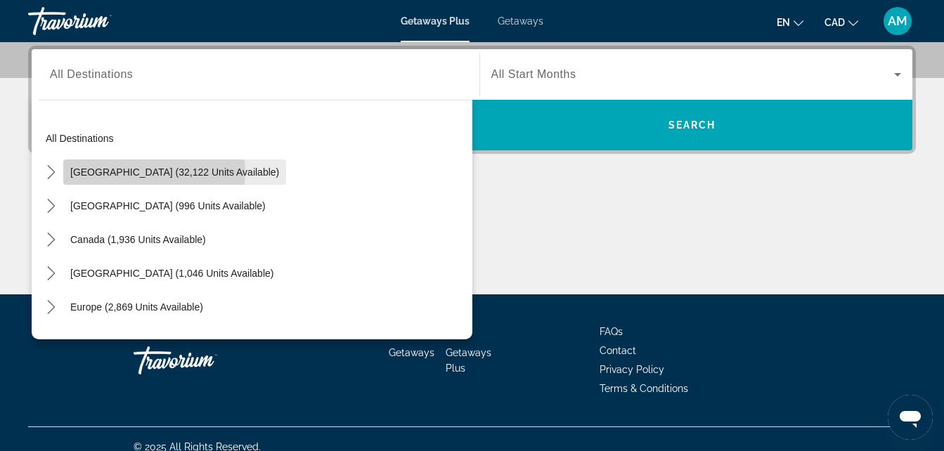
click at [154, 172] on span "[GEOGRAPHIC_DATA] (32,122 units available)" at bounding box center [174, 172] width 209 height 11
type input "**********"
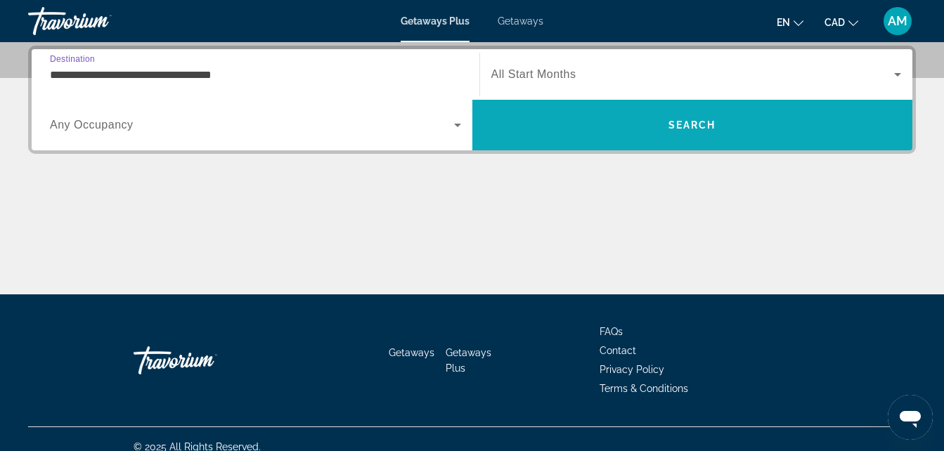
click at [697, 120] on span "Search" at bounding box center [692, 124] width 48 height 11
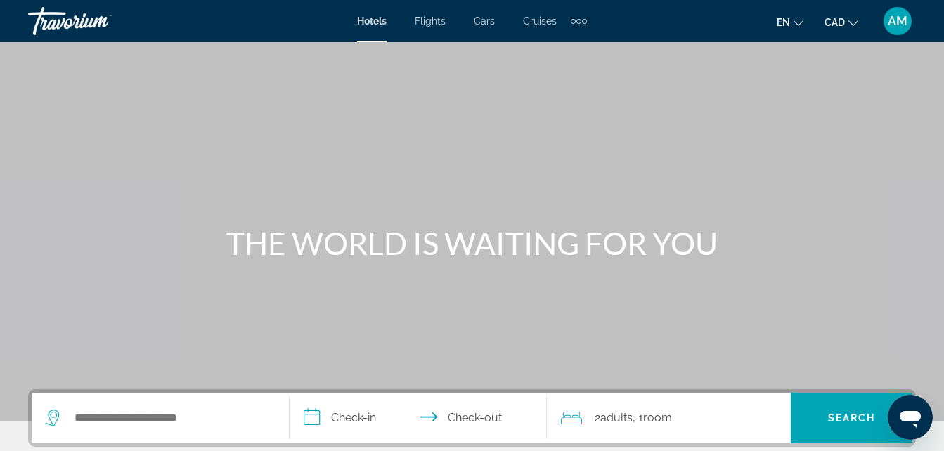
click at [579, 21] on div "Extra navigation items" at bounding box center [578, 21] width 5 height 5
click at [566, 43] on span "Activities" at bounding box center [555, 46] width 41 height 11
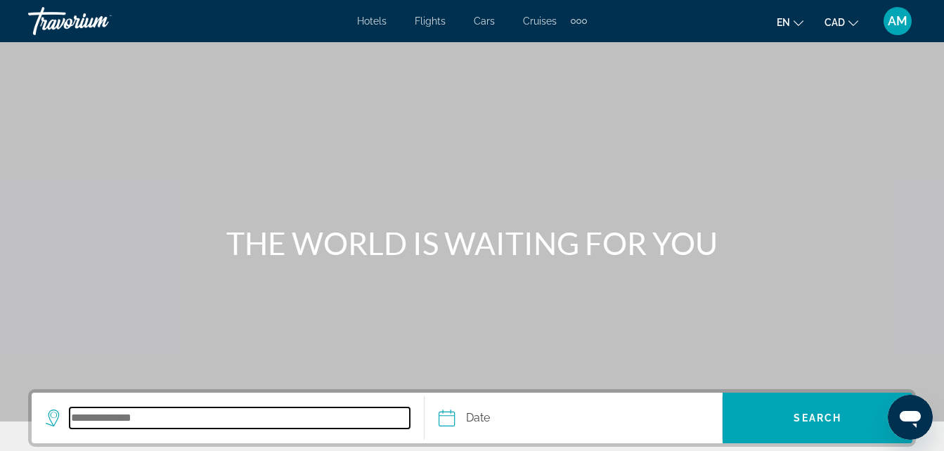
click at [130, 420] on input "Search destination" at bounding box center [240, 418] width 340 height 21
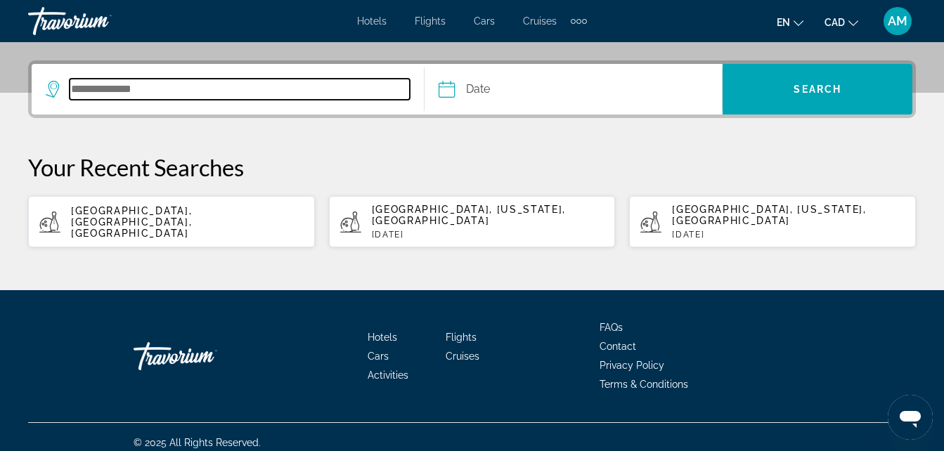
scroll to position [259, 0]
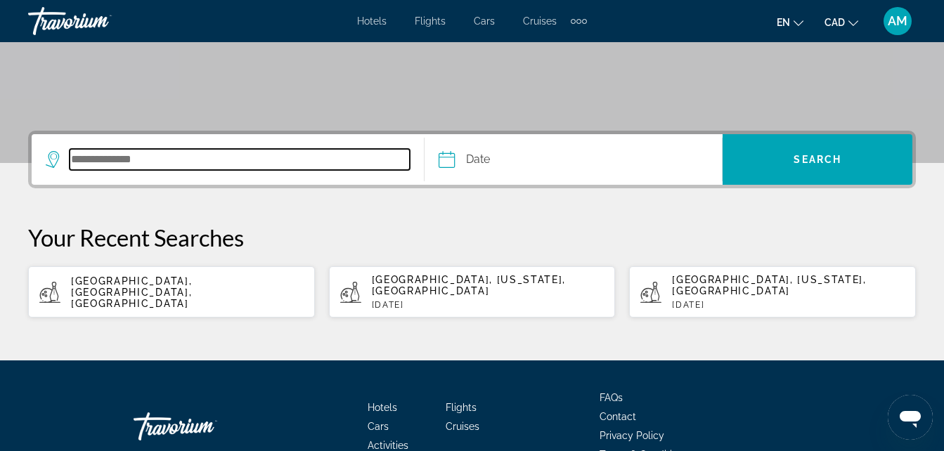
click at [190, 158] on input "Search destination" at bounding box center [240, 159] width 340 height 21
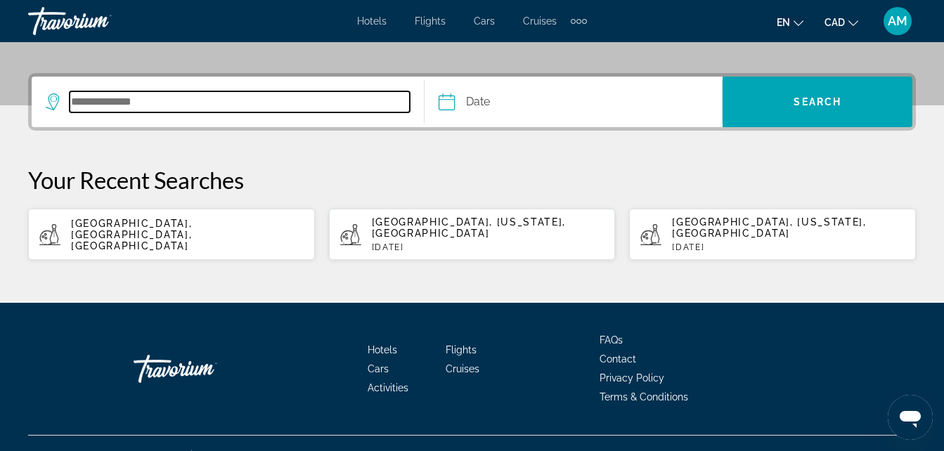
scroll to position [329, 0]
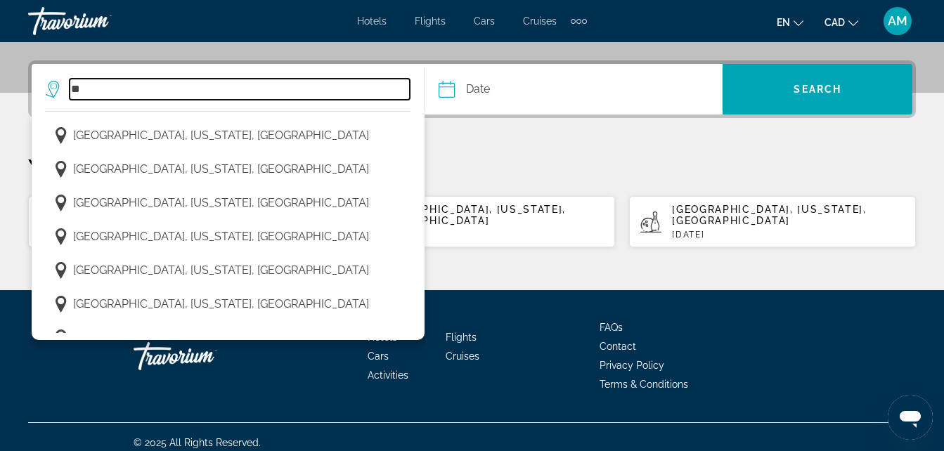
type input "*"
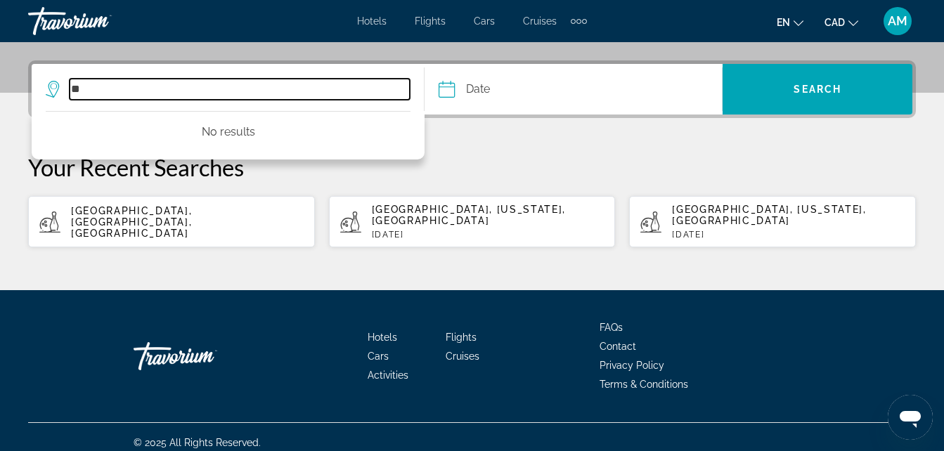
type input "*"
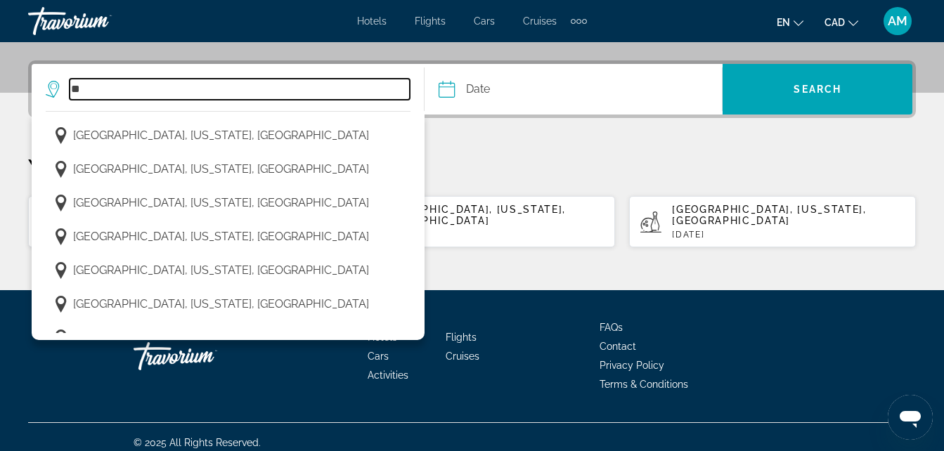
type input "*"
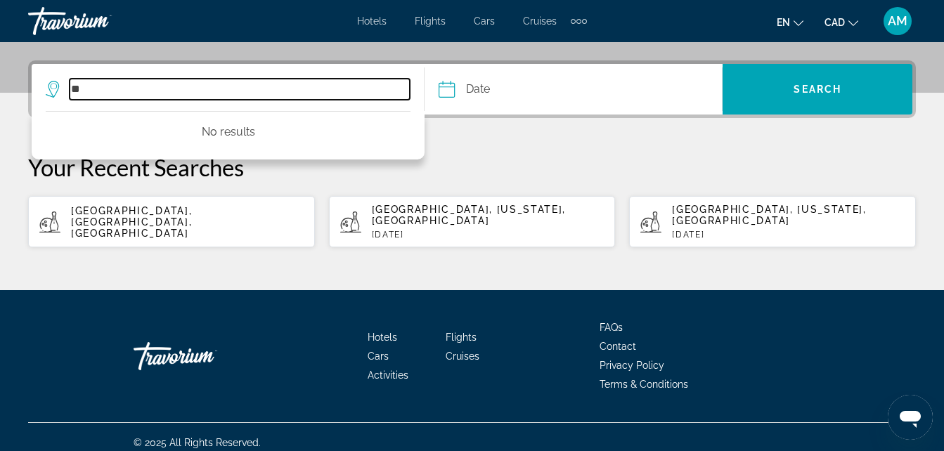
type input "*"
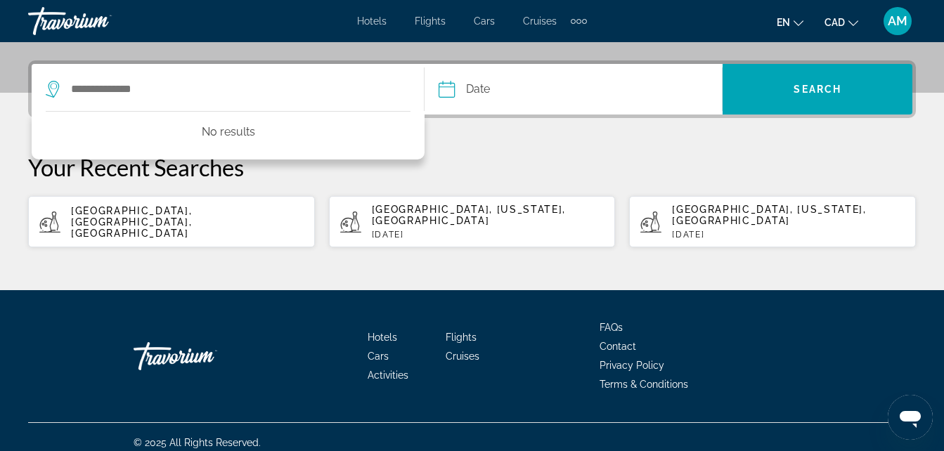
click at [534, 98] on input "Date" at bounding box center [509, 91] width 148 height 55
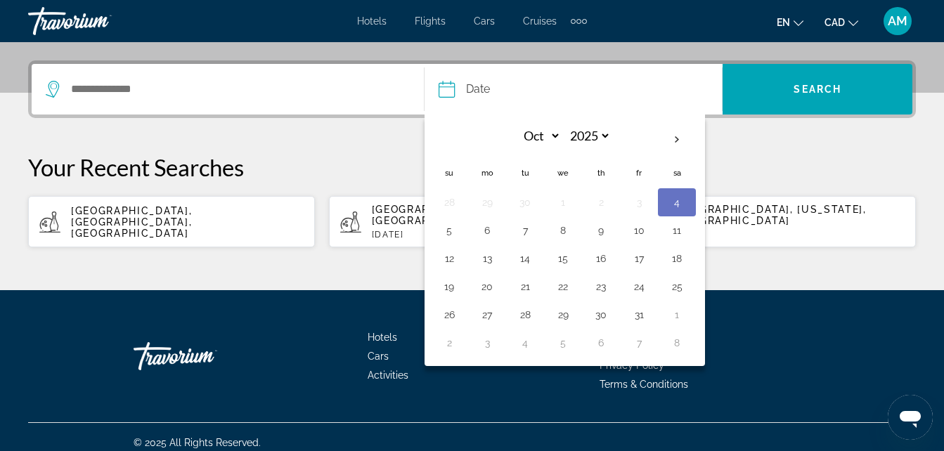
click at [392, 141] on div "Date Navigation placeholder Oct *** *** *** *** *** *** *** *** *** *** *** ***…" at bounding box center [472, 154] width 944 height 188
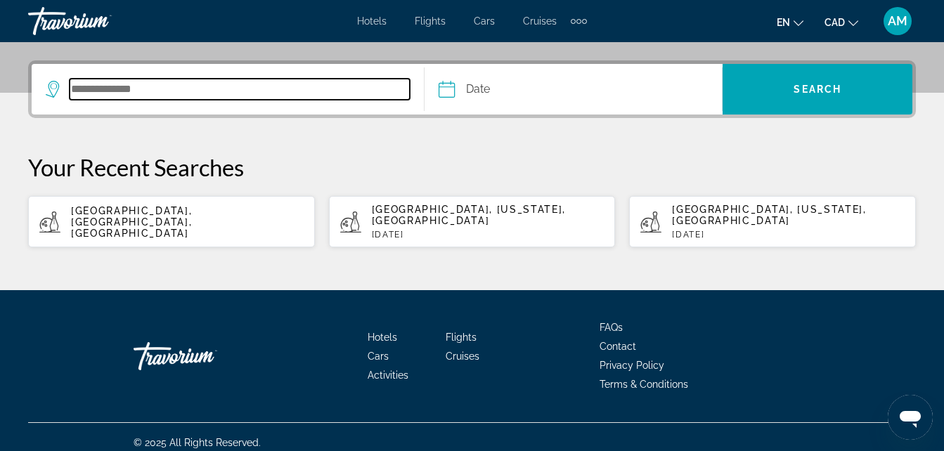
click at [233, 93] on input "Search destination" at bounding box center [240, 89] width 340 height 21
drag, startPoint x: 233, startPoint y: 93, endPoint x: 122, endPoint y: 408, distance: 333.2
drag, startPoint x: 122, startPoint y: 408, endPoint x: 105, endPoint y: 82, distance: 325.8
click at [105, 82] on input "Search destination" at bounding box center [240, 89] width 340 height 21
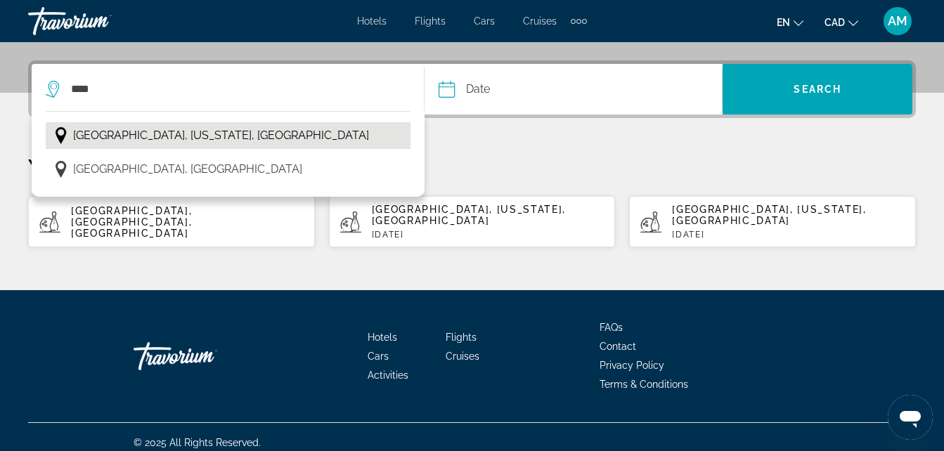
click at [129, 138] on span "[GEOGRAPHIC_DATA], [US_STATE], [GEOGRAPHIC_DATA]" at bounding box center [221, 136] width 296 height 20
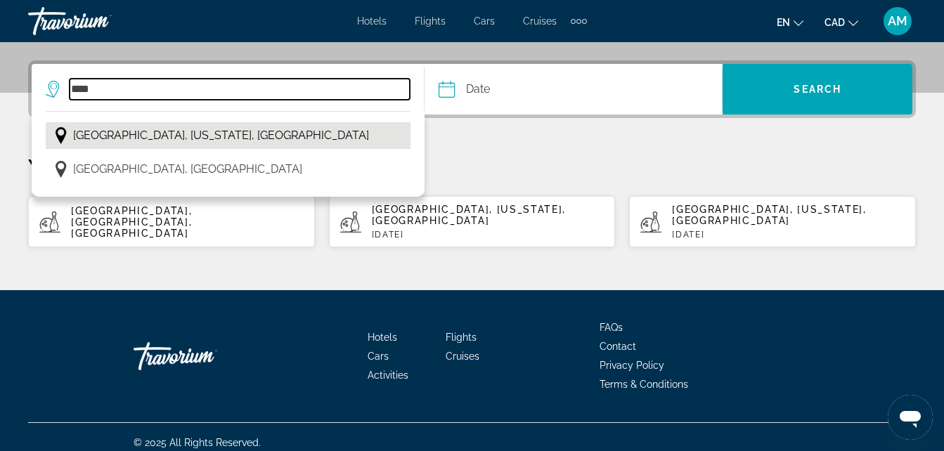
type input "**********"
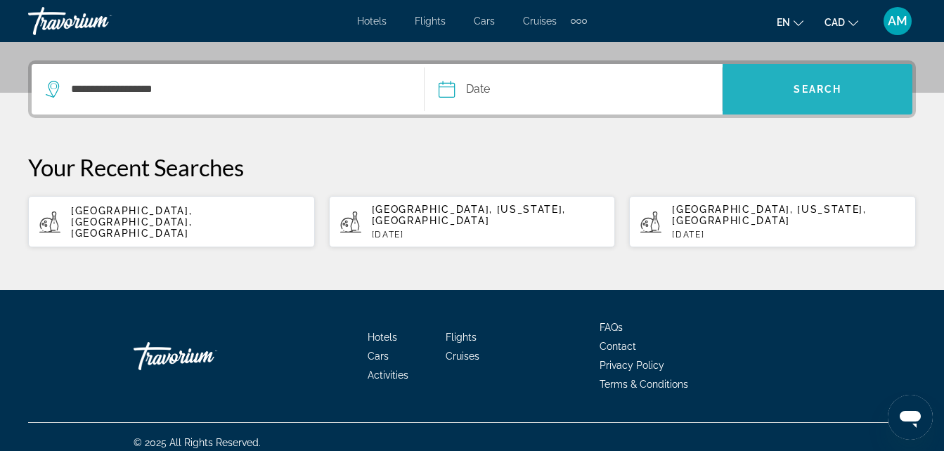
click at [769, 86] on span "Search" at bounding box center [817, 89] width 190 height 34
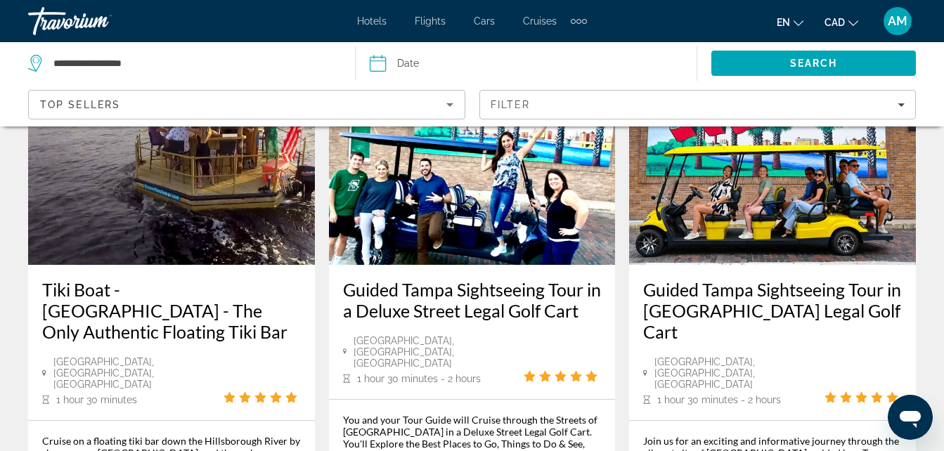
scroll to position [141, 0]
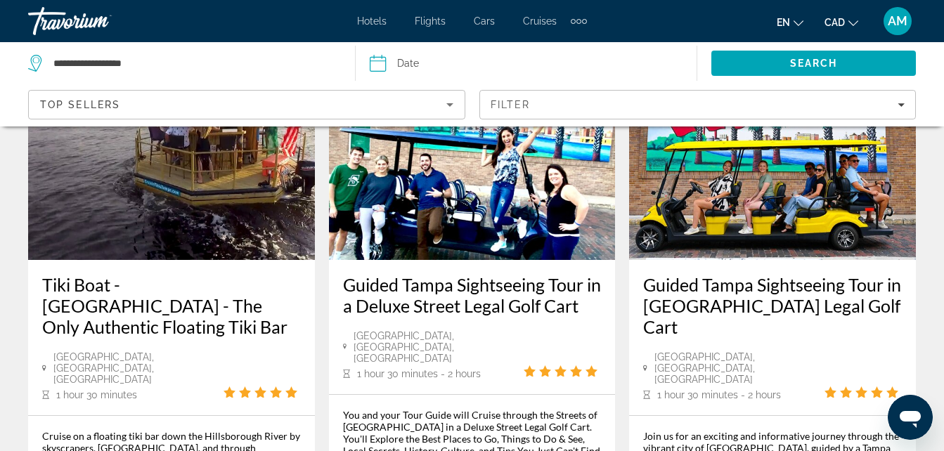
click at [388, 182] on img "Main content" at bounding box center [472, 147] width 287 height 225
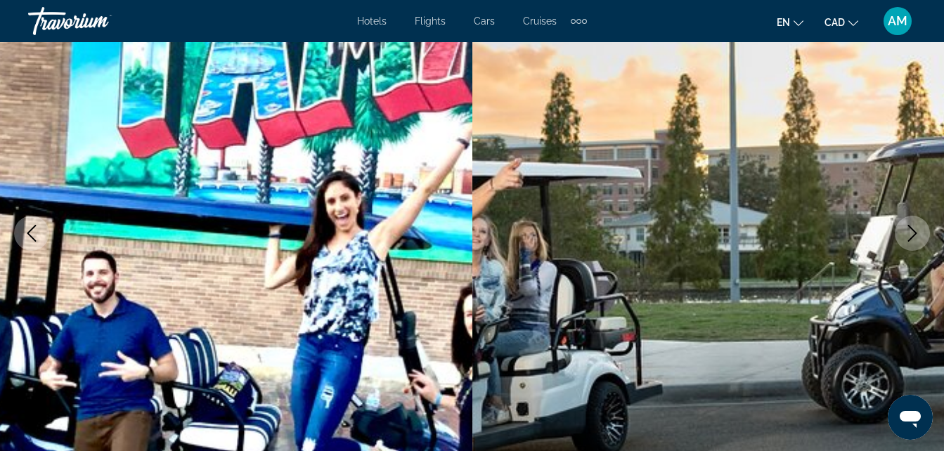
scroll to position [141, 0]
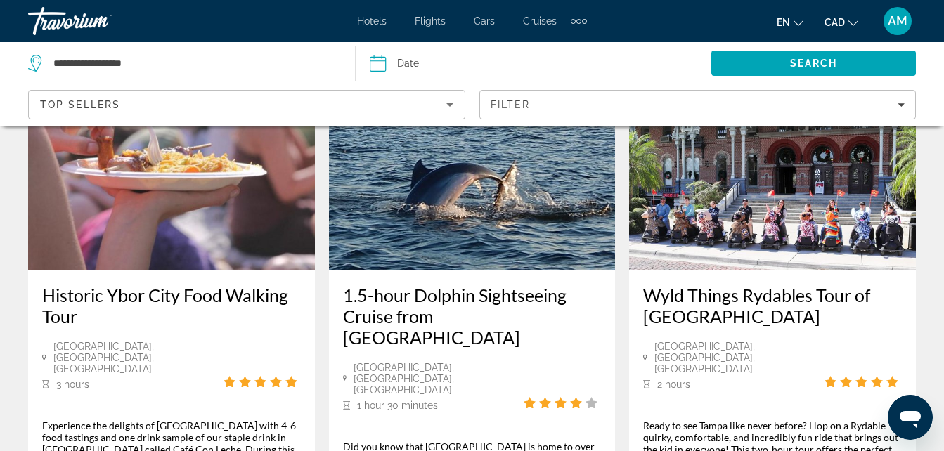
scroll to position [703, 0]
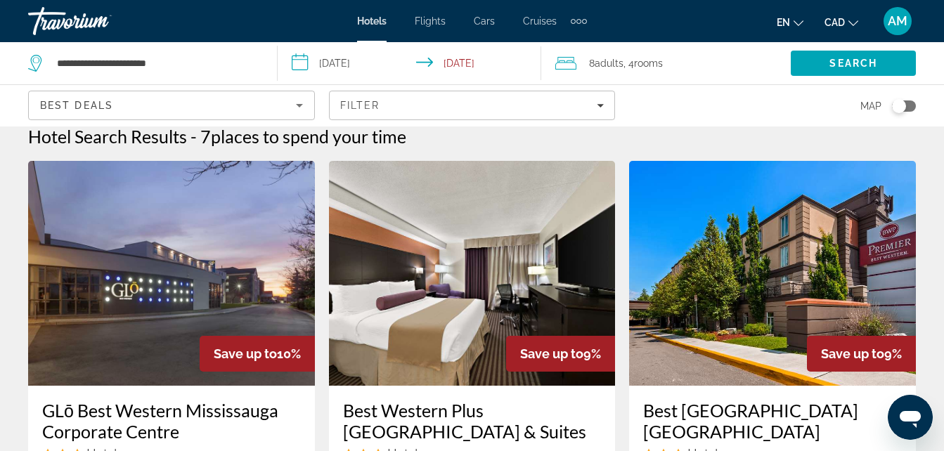
scroll to position [14, 0]
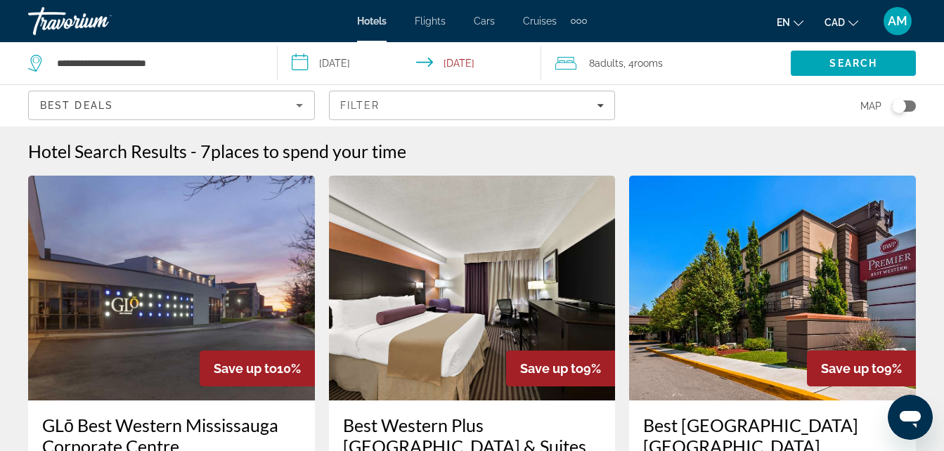
click at [481, 18] on span "Cars" at bounding box center [484, 20] width 21 height 11
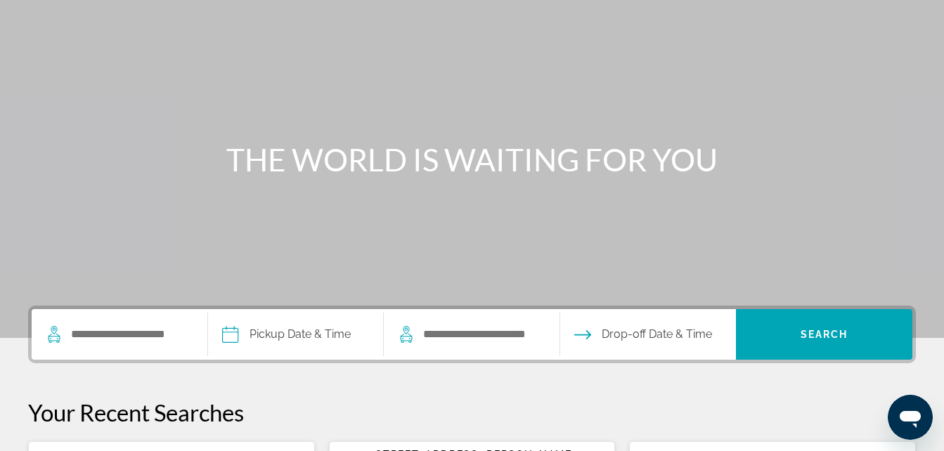
scroll to position [211, 0]
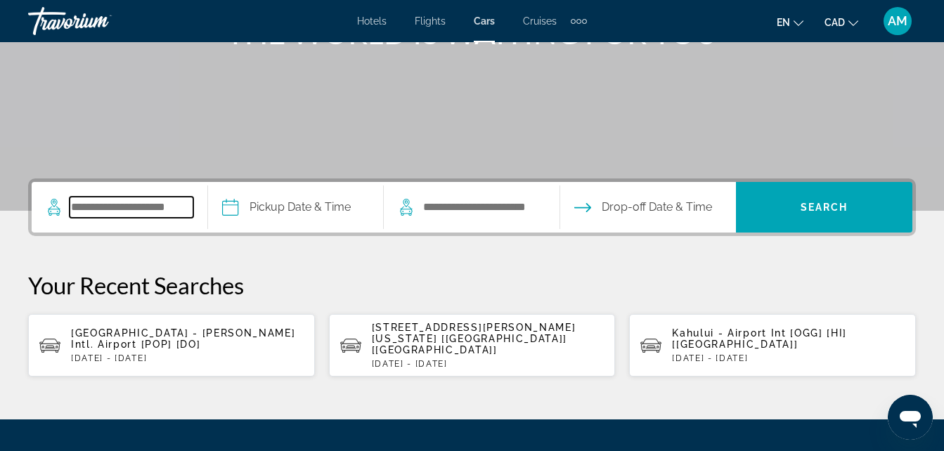
click at [138, 209] on input "Search pickup location" at bounding box center [132, 207] width 124 height 21
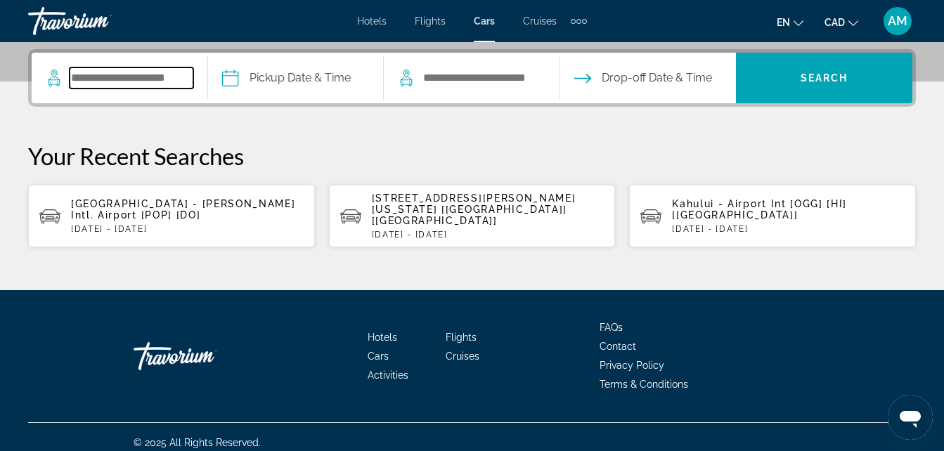
click at [162, 73] on input "Search pickup location" at bounding box center [132, 77] width 124 height 21
drag, startPoint x: 204, startPoint y: 288, endPoint x: 78, endPoint y: 80, distance: 243.5
click at [78, 81] on input "Search pickup location" at bounding box center [132, 77] width 124 height 21
click at [74, 77] on input "Search pickup location" at bounding box center [132, 77] width 124 height 21
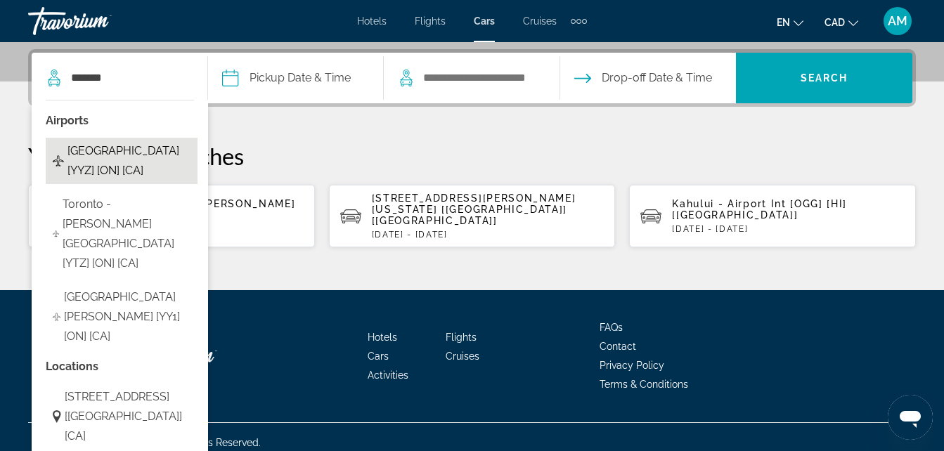
click at [129, 160] on span "Toronto - Airport [YYZ] [ON] [CA]" at bounding box center [128, 160] width 123 height 39
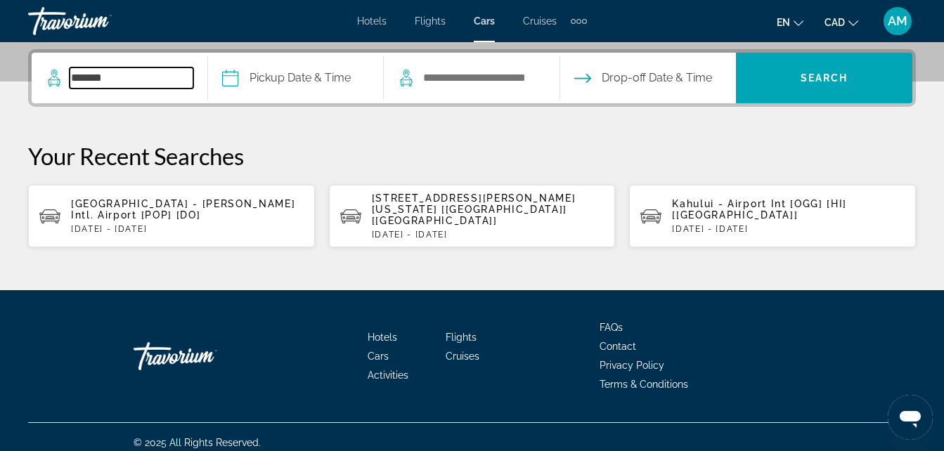
type input "**********"
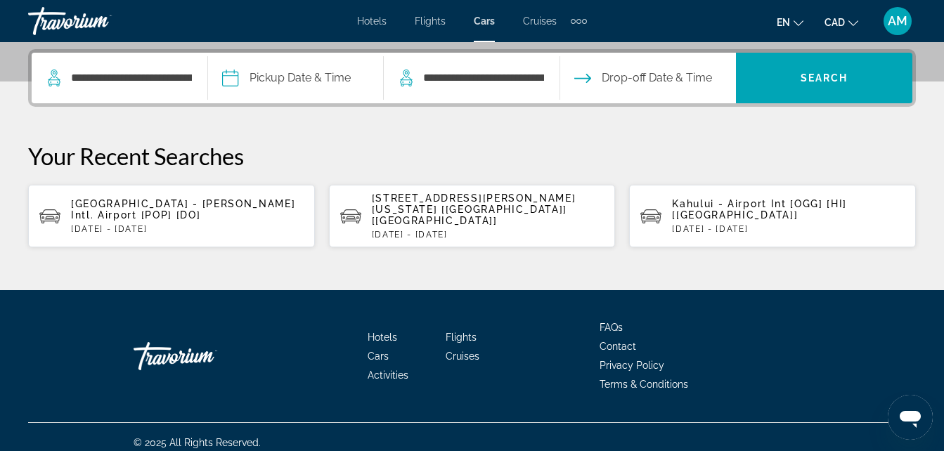
click at [282, 77] on input "Pickup date" at bounding box center [295, 80] width 182 height 55
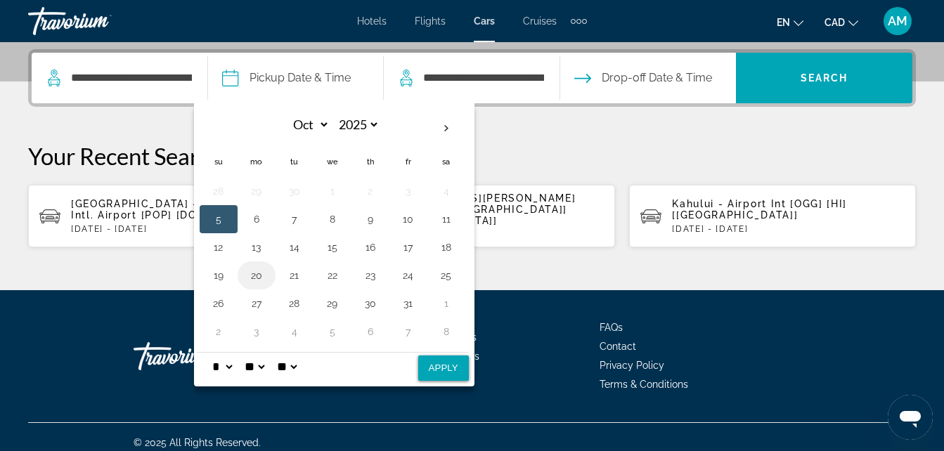
click at [256, 275] on button "20" at bounding box center [256, 276] width 22 height 20
click at [449, 273] on button "25" at bounding box center [446, 276] width 22 height 20
click at [439, 365] on button "Apply" at bounding box center [443, 368] width 51 height 25
type input "**********"
select select "*"
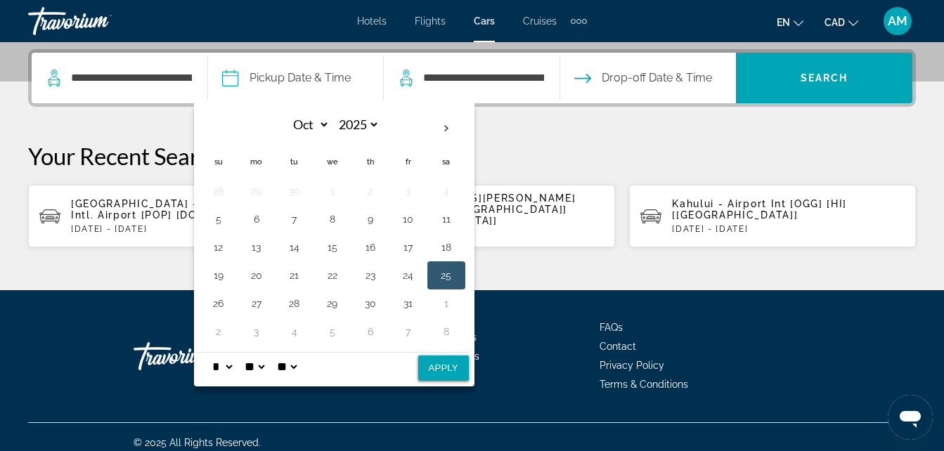
select select "*"
select select "**"
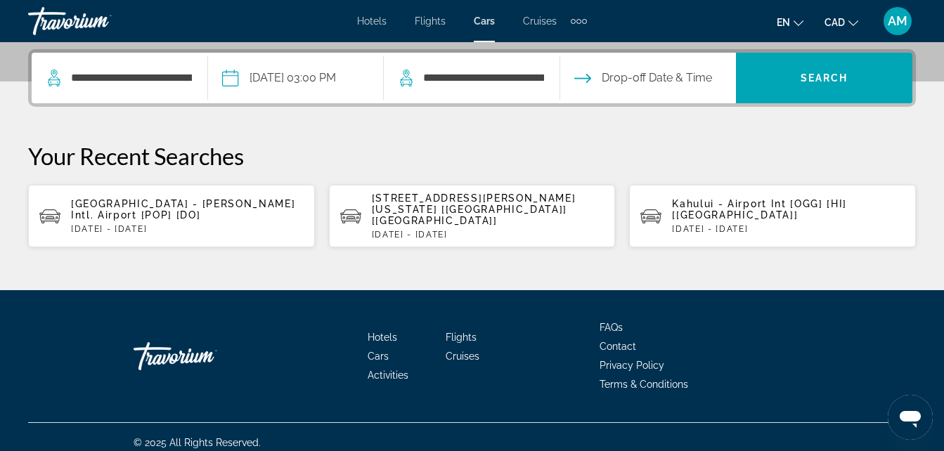
click at [639, 86] on input "Drop-off date" at bounding box center [648, 80] width 182 height 55
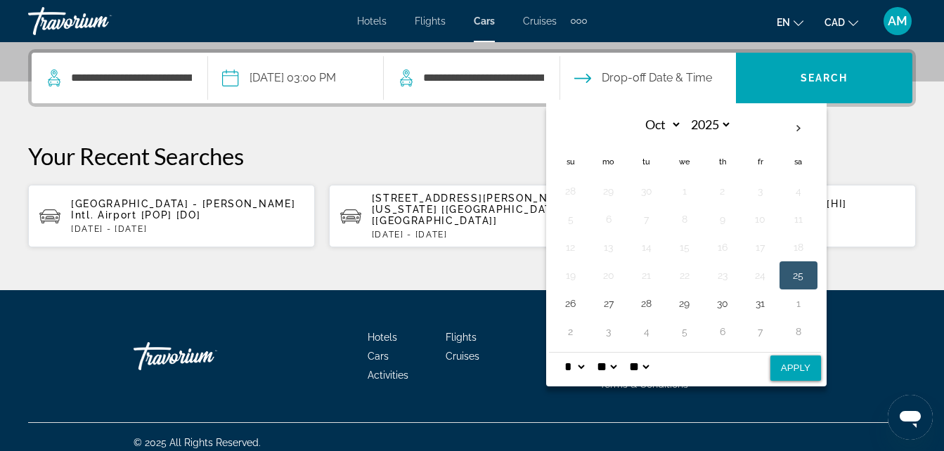
click at [803, 373] on button "Apply" at bounding box center [795, 368] width 51 height 25
type input "**********"
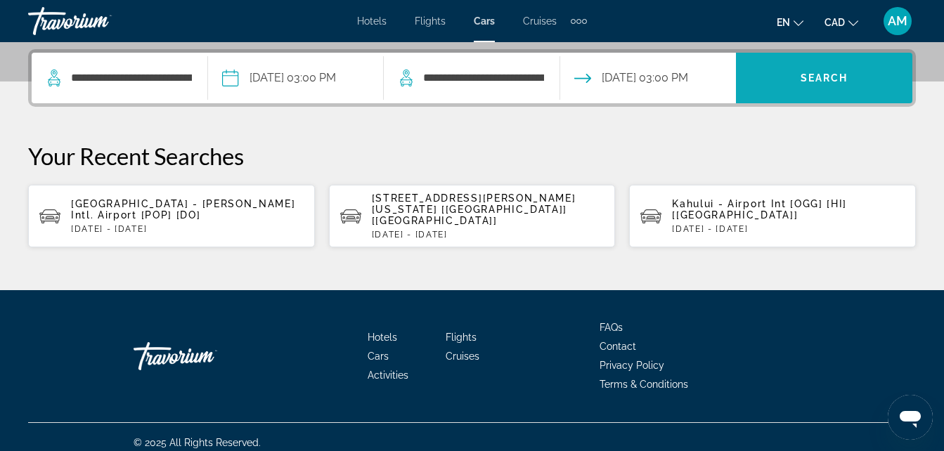
click at [819, 83] on span "Search" at bounding box center [824, 77] width 48 height 11
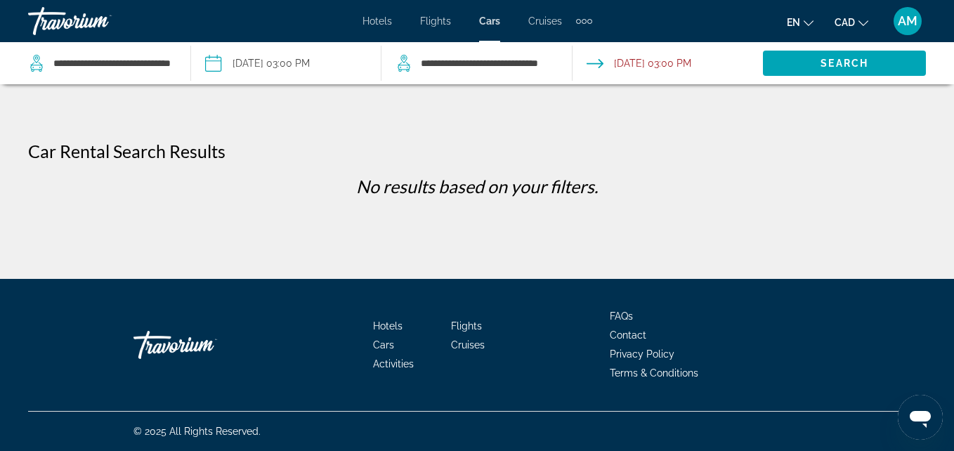
click at [242, 72] on input "Pickup date: Oct 25, 2025 03:00 PM" at bounding box center [286, 65] width 197 height 46
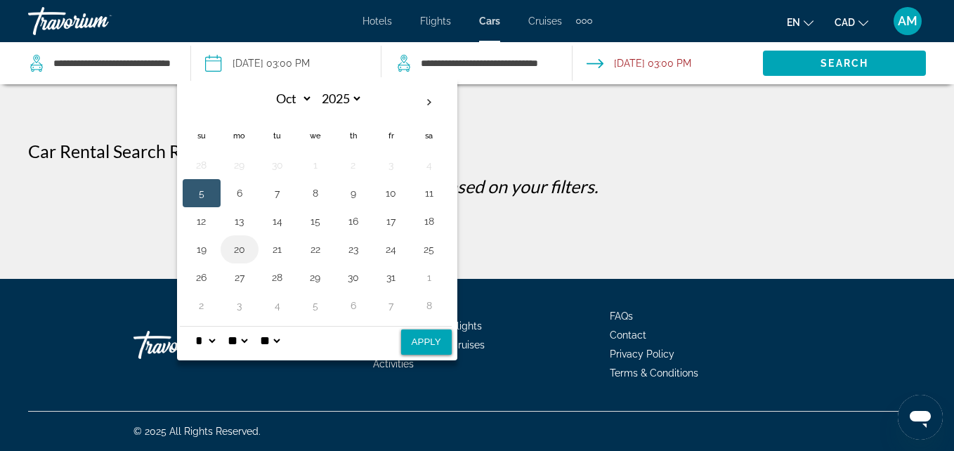
click at [238, 246] on button "20" at bounding box center [239, 250] width 22 height 20
click at [422, 344] on button "Apply" at bounding box center [426, 342] width 51 height 25
type input "**********"
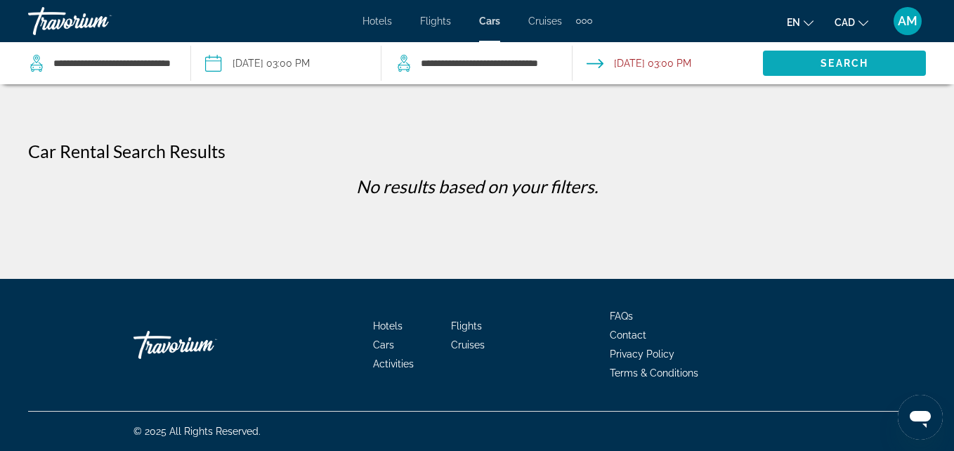
click at [836, 54] on span "Search" at bounding box center [844, 63] width 163 height 34
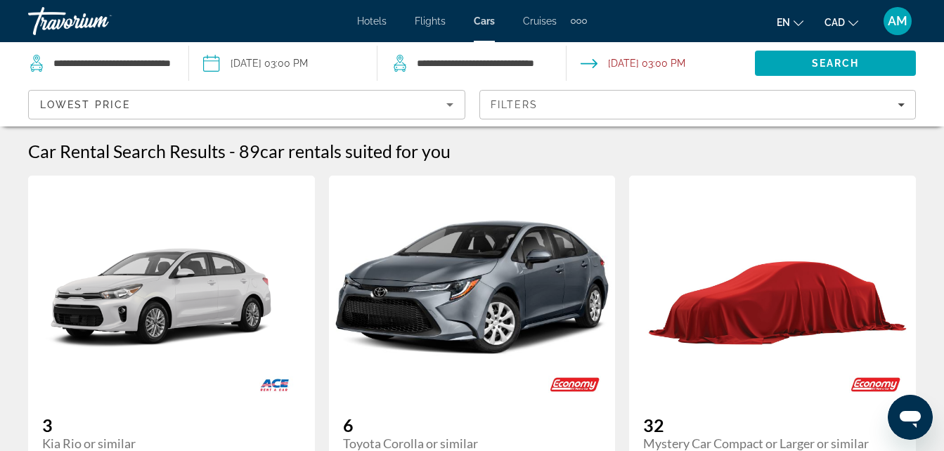
scroll to position [281, 0]
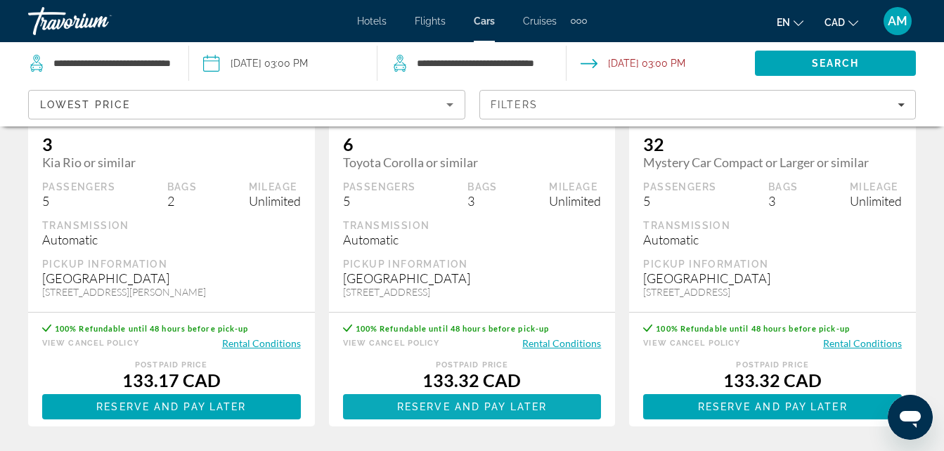
click at [502, 413] on span "Reserve and pay later" at bounding box center [472, 406] width 150 height 11
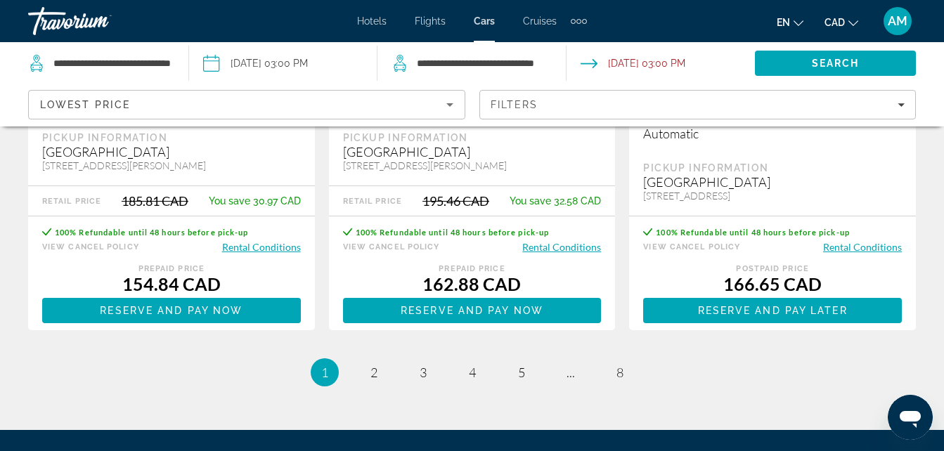
scroll to position [2164, 0]
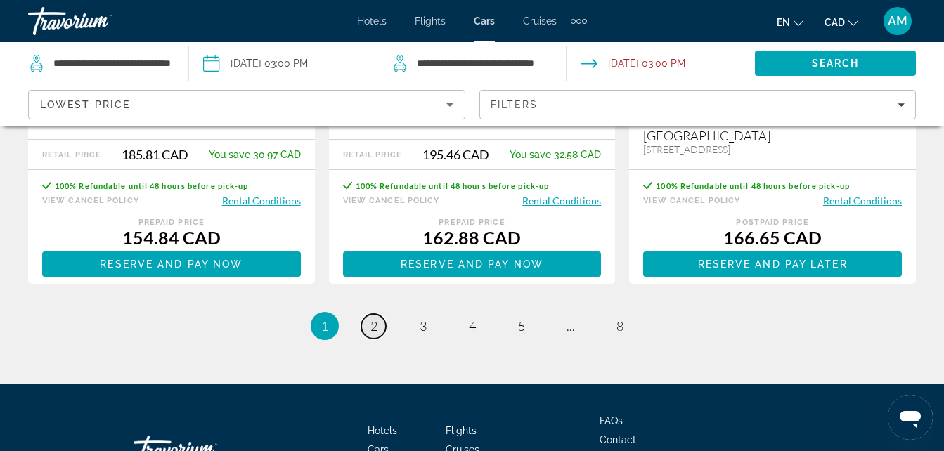
click at [369, 339] on link "page 2" at bounding box center [373, 326] width 25 height 25
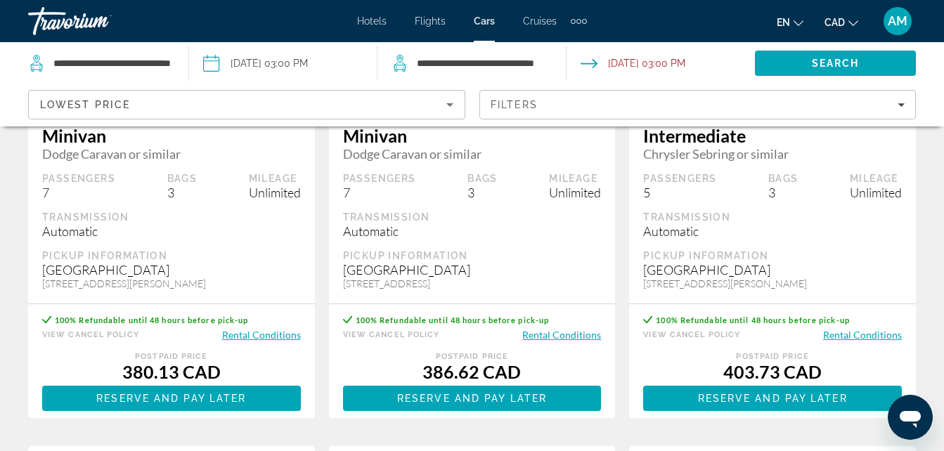
scroll to position [1476, 0]
